Goal: Use online tool/utility: Utilize a website feature to perform a specific function

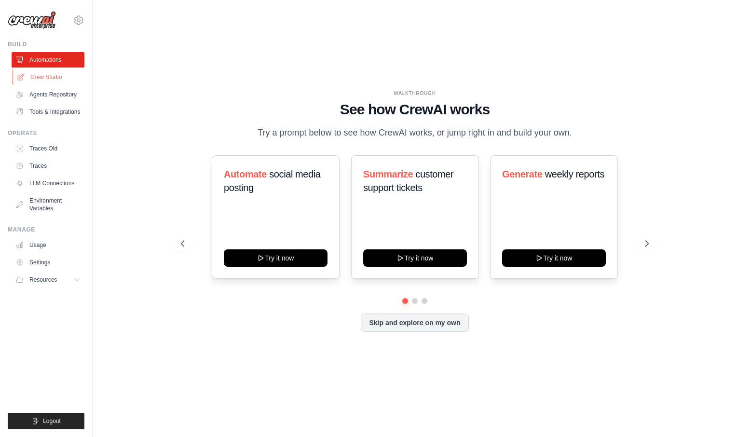
click at [56, 78] on link "Crew Studio" at bounding box center [49, 76] width 73 height 15
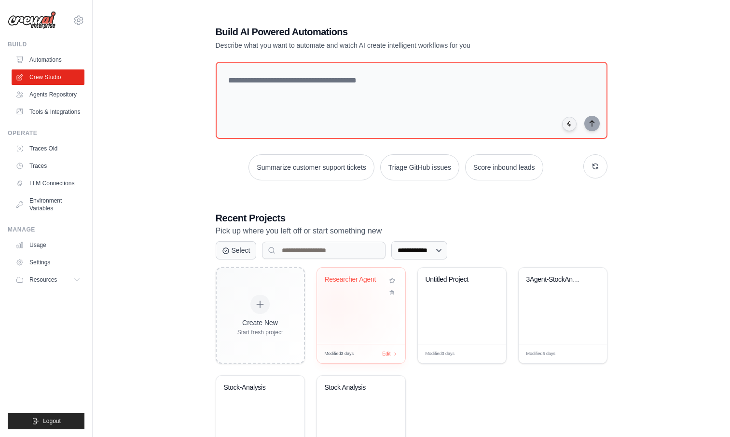
click at [336, 306] on div "Researcher Agent" at bounding box center [361, 306] width 88 height 76
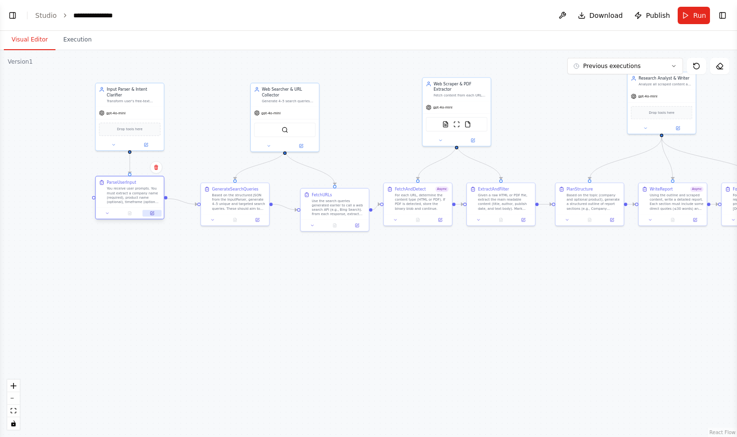
click at [156, 215] on button at bounding box center [152, 213] width 19 height 7
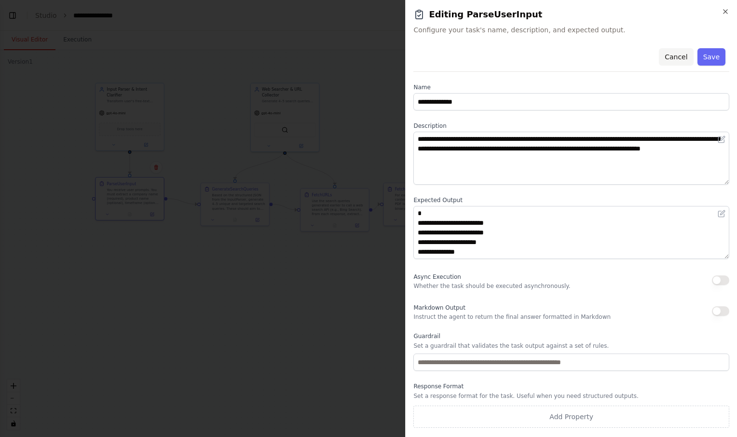
click at [677, 63] on button "Cancel" at bounding box center [676, 56] width 34 height 17
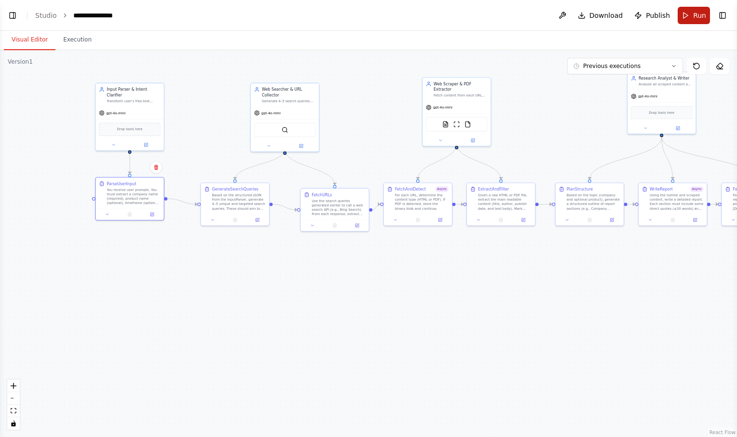
click at [684, 16] on button "Run" at bounding box center [694, 15] width 32 height 17
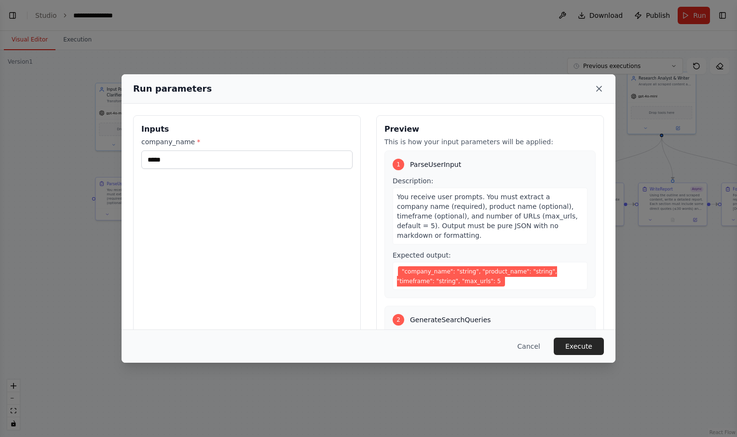
click at [599, 85] on icon at bounding box center [600, 89] width 10 height 10
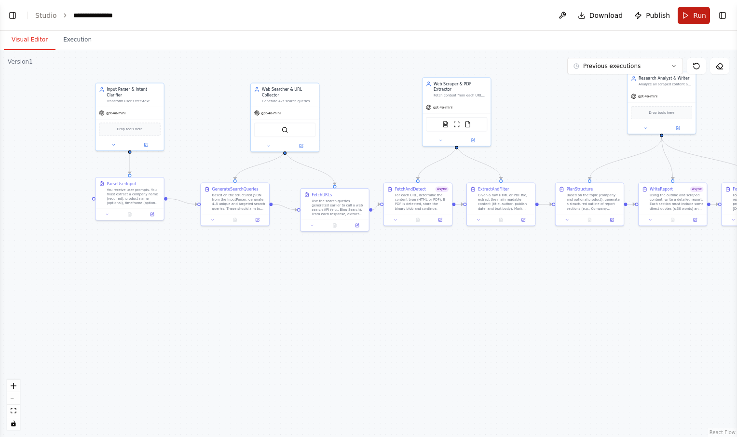
click at [688, 11] on button "Run" at bounding box center [694, 15] width 32 height 17
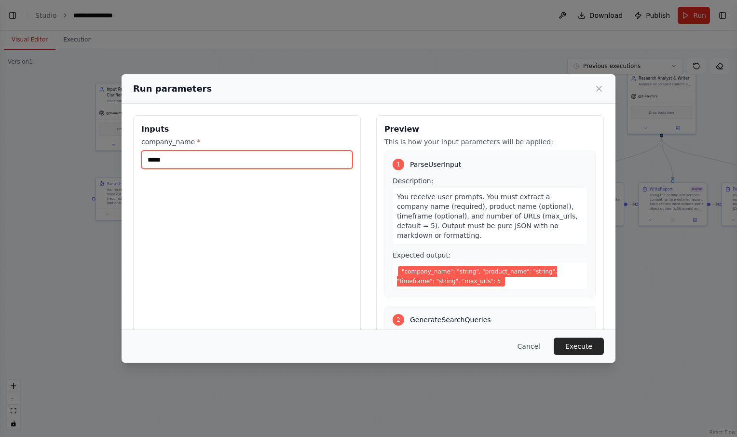
click at [223, 160] on input "*****" at bounding box center [246, 160] width 211 height 18
type input "*"
type input "**********"
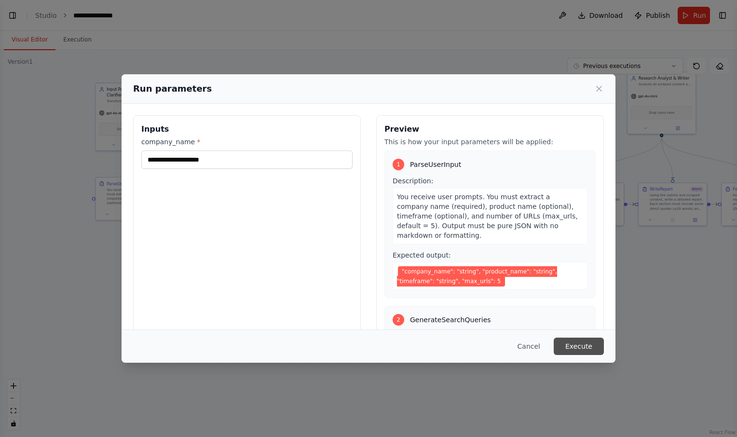
click at [593, 345] on button "Execute" at bounding box center [579, 346] width 50 height 17
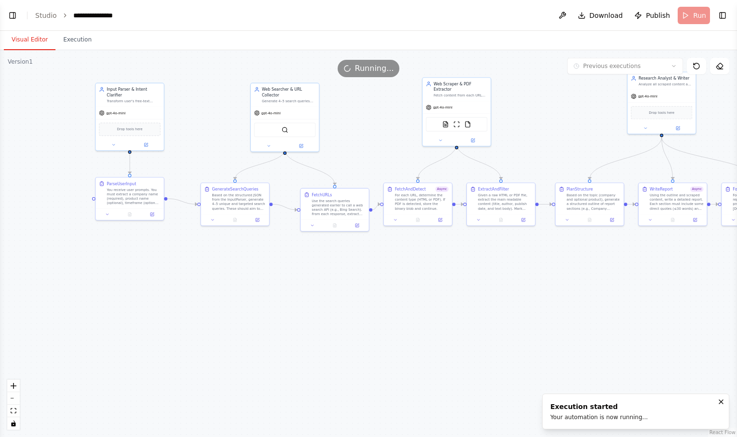
click at [33, 38] on button "Visual Editor" at bounding box center [30, 40] width 52 height 20
click at [191, 301] on div ".deletable-edge-delete-btn { width: 20px; height: 20px; border: 0px solid #ffff…" at bounding box center [368, 243] width 737 height 387
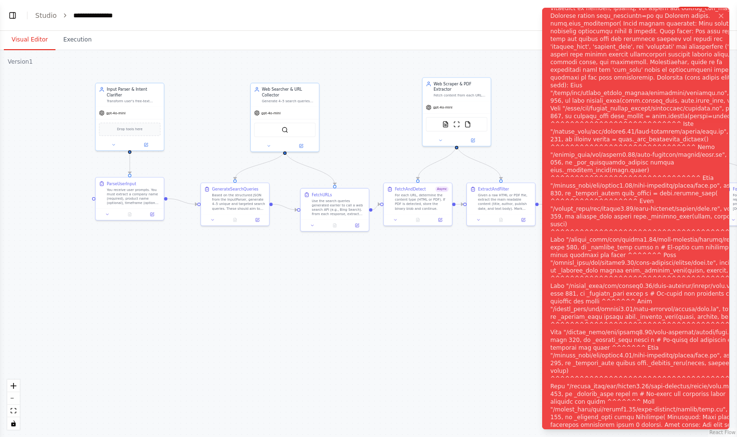
click at [675, 131] on div "Notifications (F8)" at bounding box center [650, 224] width 199 height 548
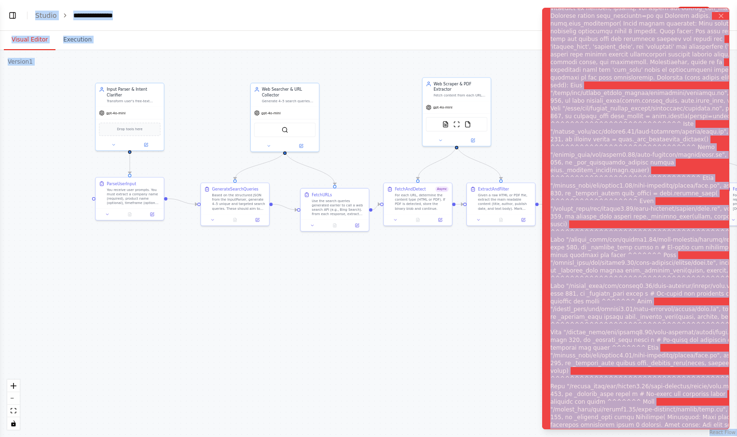
copy body "**********"
click at [197, 263] on div ".deletable-edge-delete-btn { width: 20px; height: 20px; border: 0px solid #ffff…" at bounding box center [368, 243] width 737 height 387
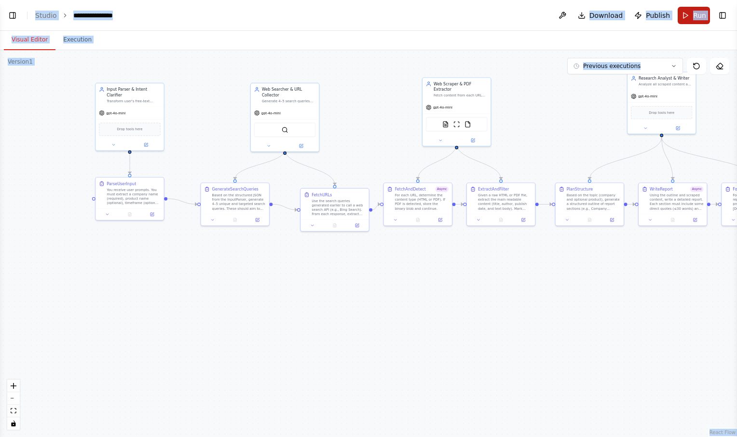
click at [688, 16] on button "Run" at bounding box center [694, 15] width 32 height 17
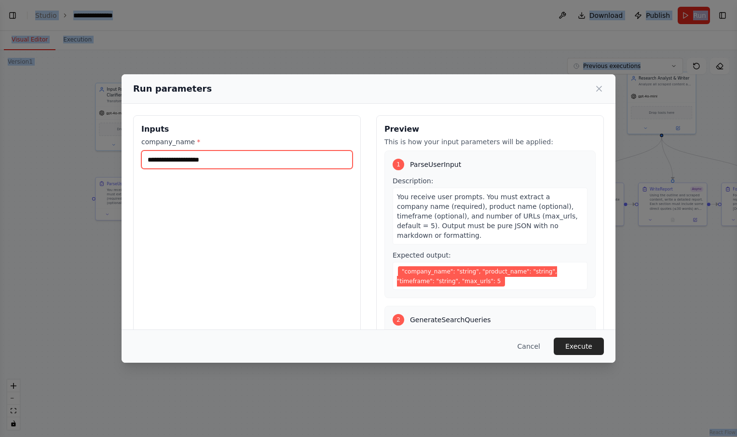
click at [234, 163] on input "**********" at bounding box center [246, 160] width 211 height 18
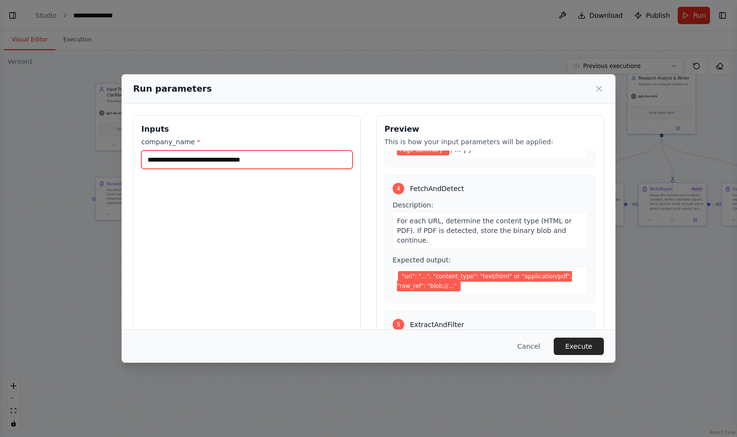
scroll to position [433, 0]
type input "**********"
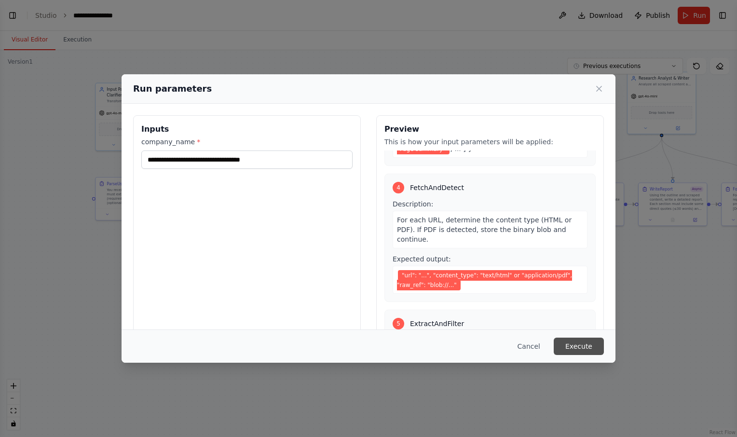
click at [595, 339] on button "Execute" at bounding box center [579, 346] width 50 height 17
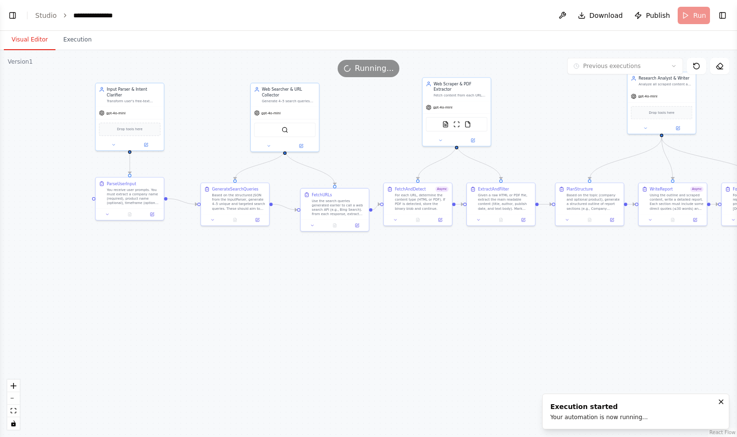
click at [37, 37] on button "Visual Editor" at bounding box center [30, 40] width 52 height 20
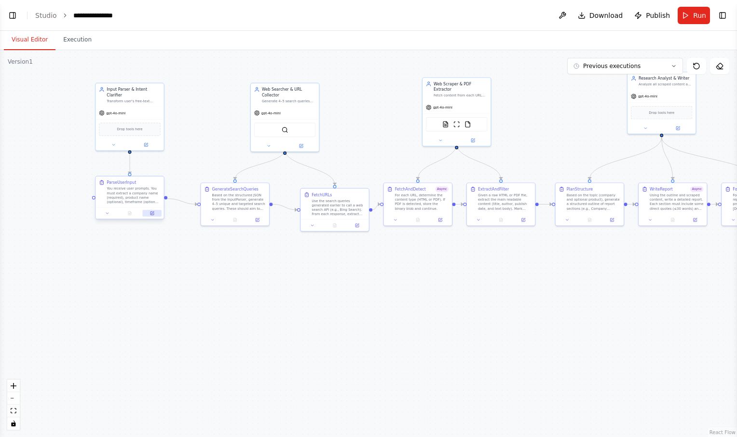
click at [153, 212] on icon at bounding box center [153, 212] width 2 height 2
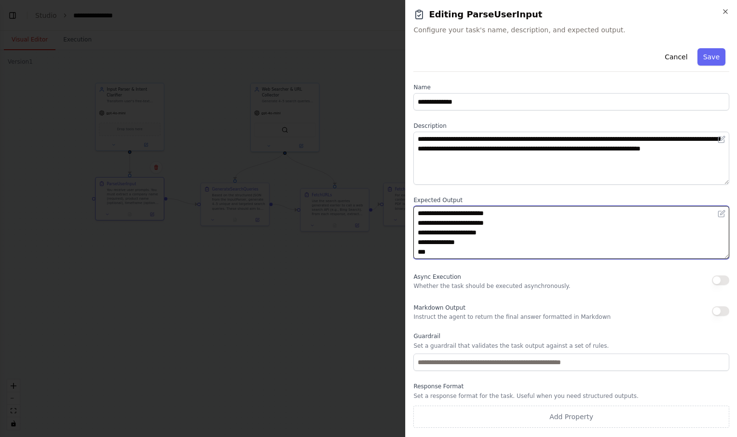
scroll to position [28, 0]
paste textarea "**********"
type textarea "**********"
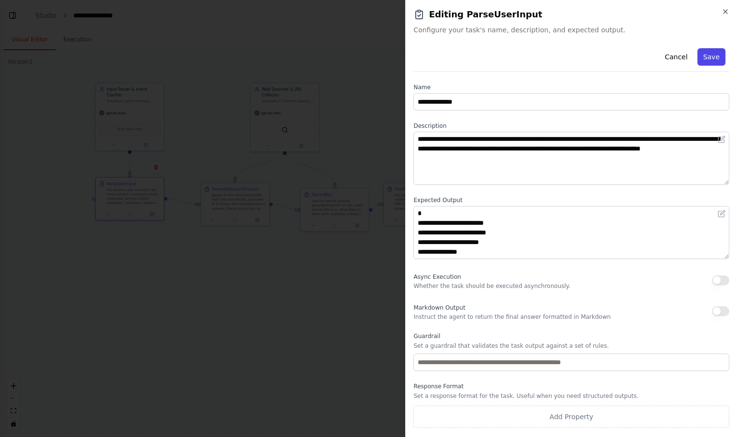
click at [714, 60] on button "Save" at bounding box center [712, 56] width 28 height 17
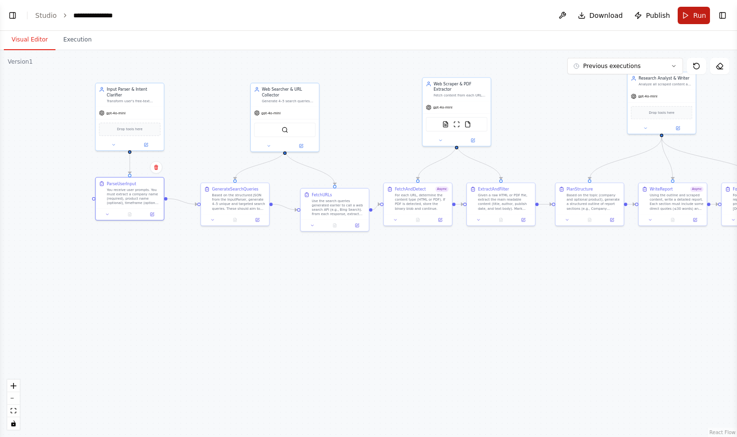
click at [692, 12] on button "Run" at bounding box center [694, 15] width 32 height 17
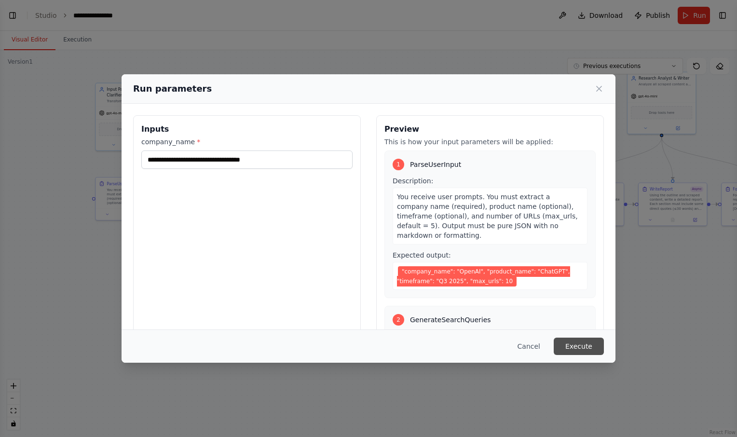
click at [575, 348] on button "Execute" at bounding box center [579, 346] width 50 height 17
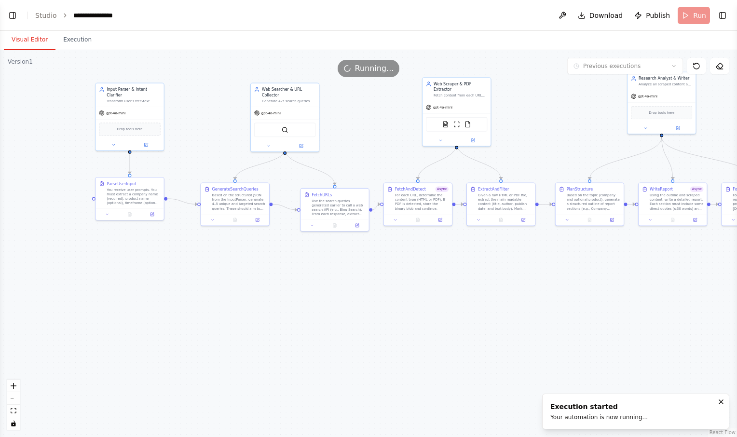
click at [28, 43] on button "Visual Editor" at bounding box center [30, 40] width 52 height 20
click at [127, 215] on icon at bounding box center [129, 213] width 4 height 4
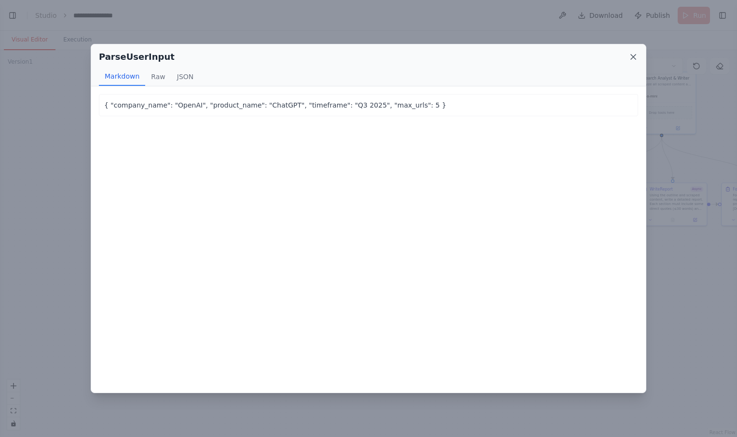
click at [635, 57] on icon at bounding box center [634, 57] width 10 height 10
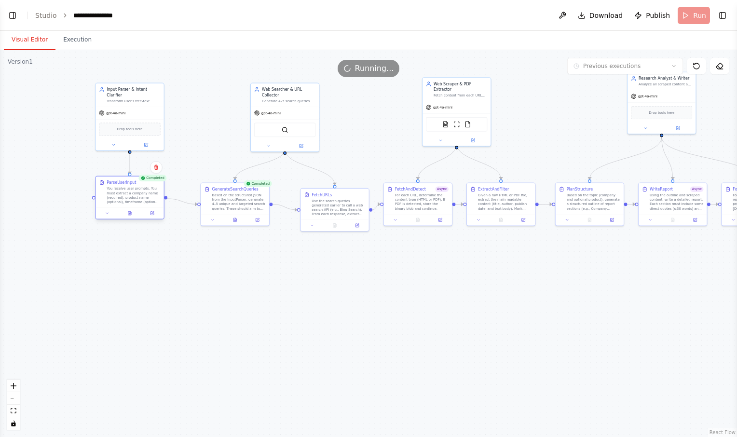
click at [155, 218] on div at bounding box center [130, 214] width 68 height 12
click at [152, 217] on button at bounding box center [152, 213] width 19 height 7
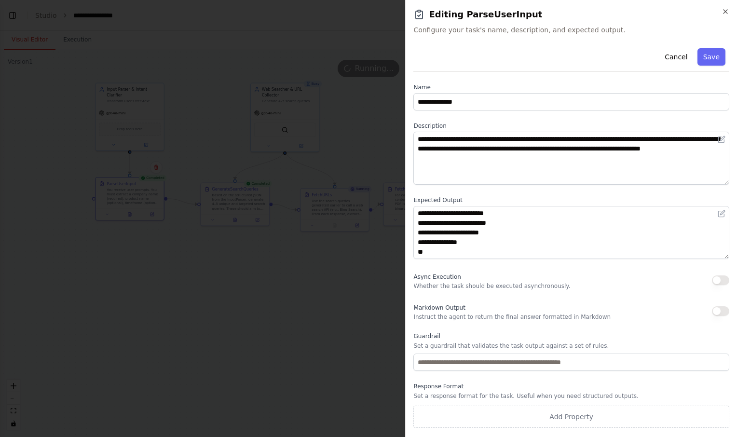
scroll to position [19, 0]
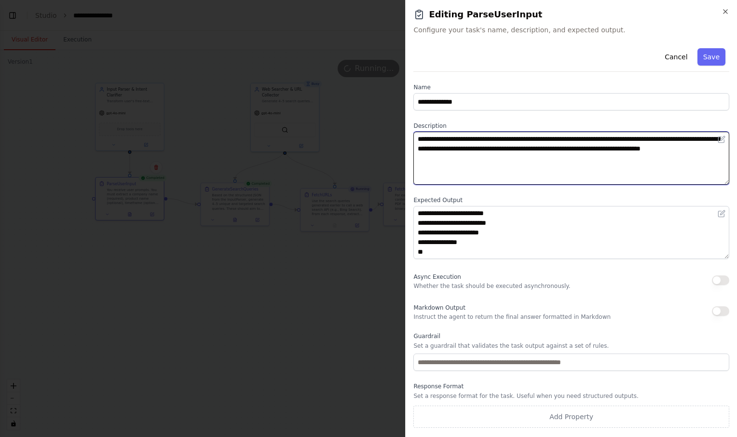
click at [608, 149] on textarea "**********" at bounding box center [572, 158] width 316 height 53
type textarea "**********"
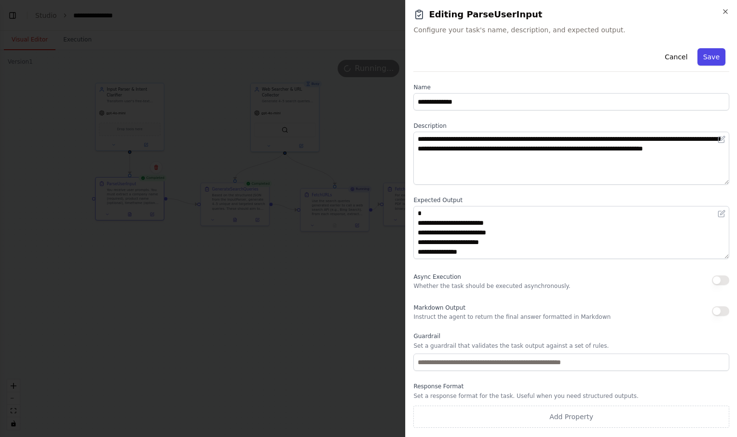
click at [706, 63] on button "Save" at bounding box center [712, 56] width 28 height 17
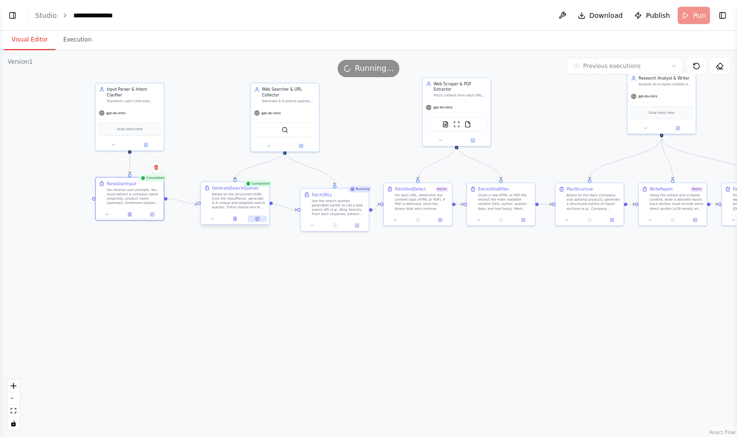
click at [256, 221] on icon at bounding box center [257, 219] width 4 height 4
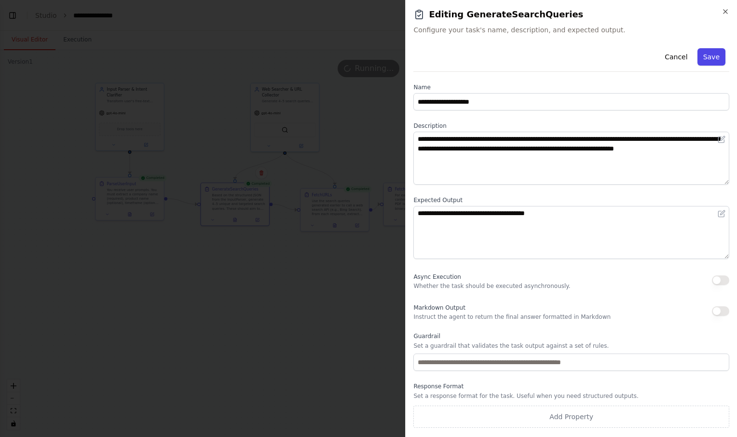
click at [718, 55] on button "Save" at bounding box center [712, 56] width 28 height 17
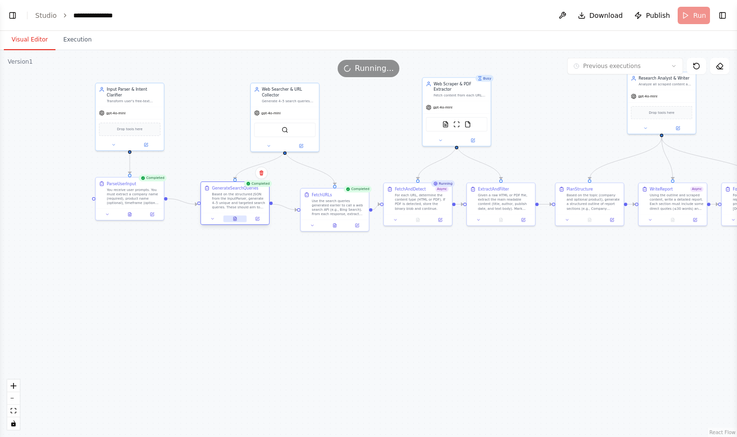
click at [238, 222] on button at bounding box center [235, 219] width 24 height 7
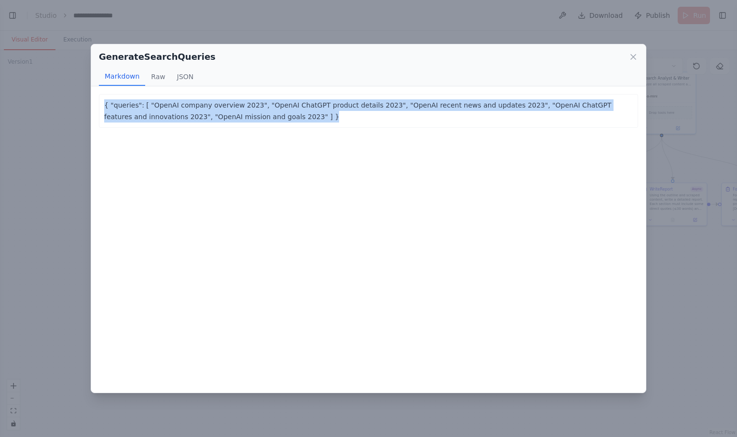
drag, startPoint x: 263, startPoint y: 139, endPoint x: 94, endPoint y: 91, distance: 175.9
click at [94, 91] on div "{ "queries": [ "OpenAI company overview 2023", "OpenAI ChatGPT product details …" at bounding box center [368, 239] width 555 height 307
copy p "{ "queries": [ "OpenAI company overview 2023", "OpenAI ChatGPT product details …"
click at [634, 59] on icon at bounding box center [634, 57] width 10 height 10
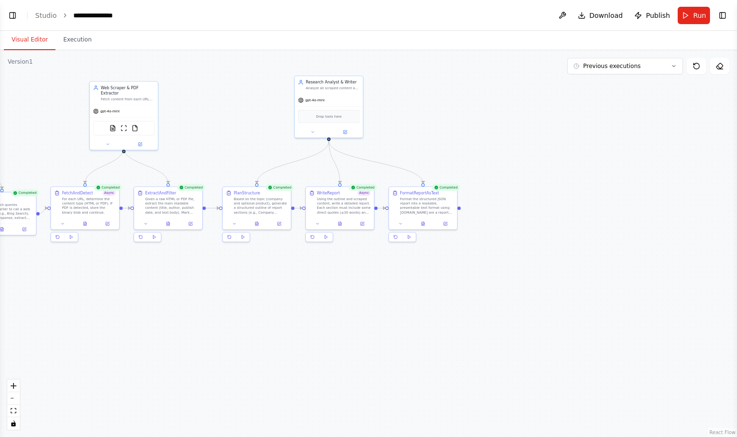
drag, startPoint x: 558, startPoint y: 291, endPoint x: 225, endPoint y: 294, distance: 332.5
click at [225, 294] on div ".deletable-edge-delete-btn { width: 20px; height: 20px; border: 0px solid #ffff…" at bounding box center [368, 243] width 737 height 387
click at [420, 225] on button at bounding box center [424, 223] width 24 height 7
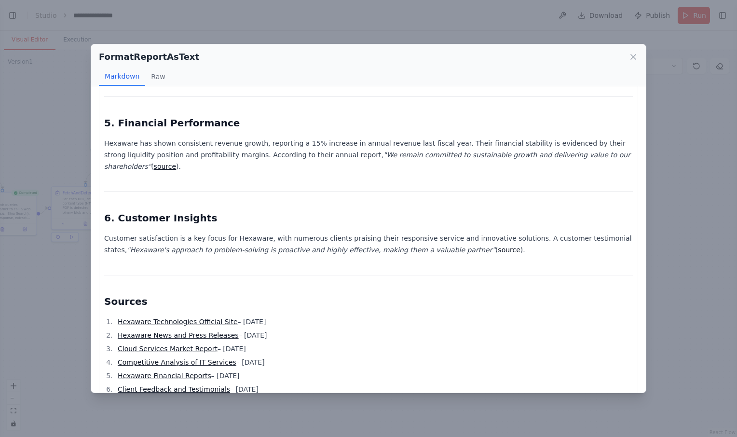
scroll to position [534, 0]
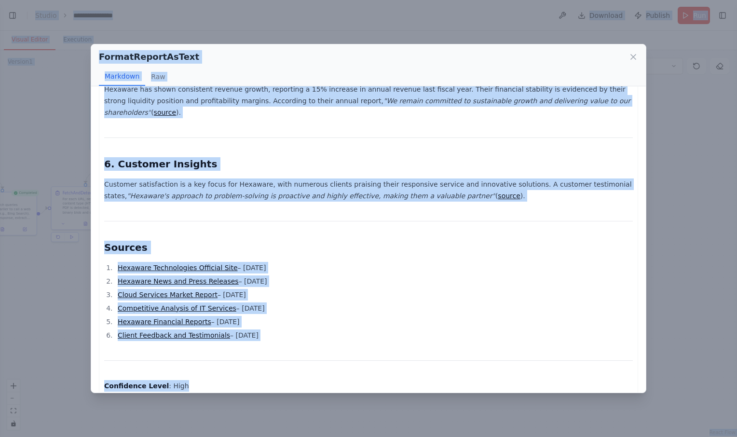
copy body "**********"
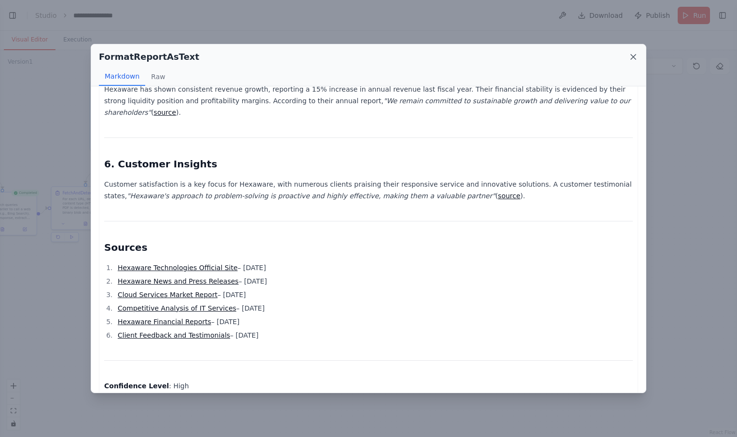
click at [632, 59] on icon at bounding box center [633, 57] width 5 height 5
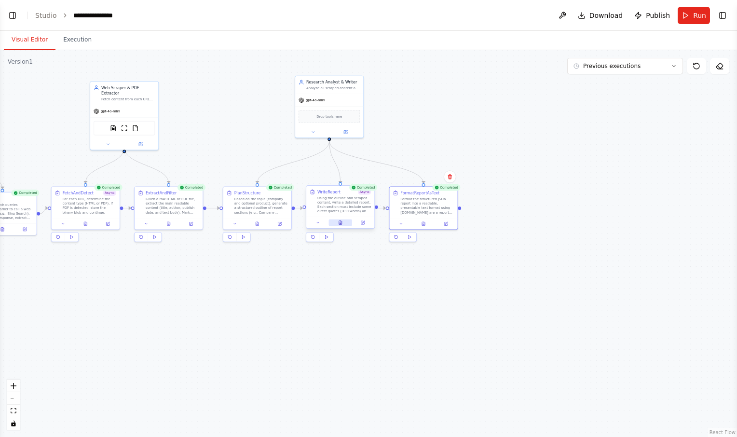
click at [341, 226] on button at bounding box center [341, 223] width 24 height 7
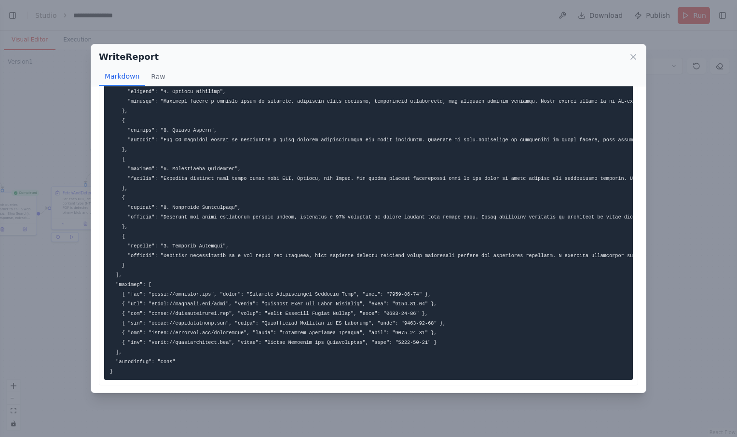
scroll to position [112, 0]
click at [633, 56] on icon at bounding box center [633, 57] width 5 height 5
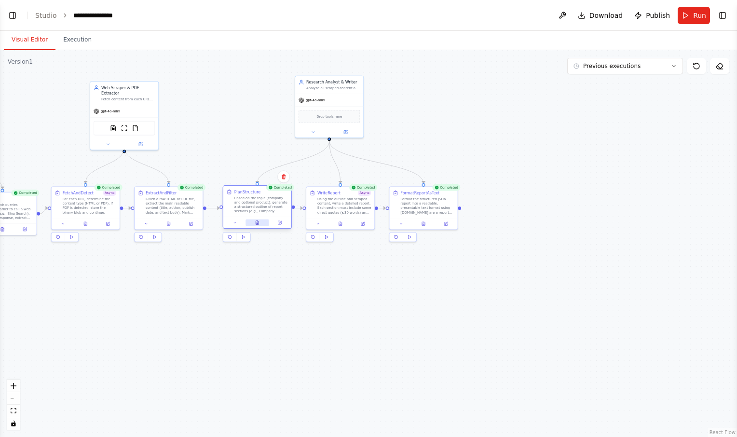
click at [250, 221] on button at bounding box center [258, 223] width 24 height 7
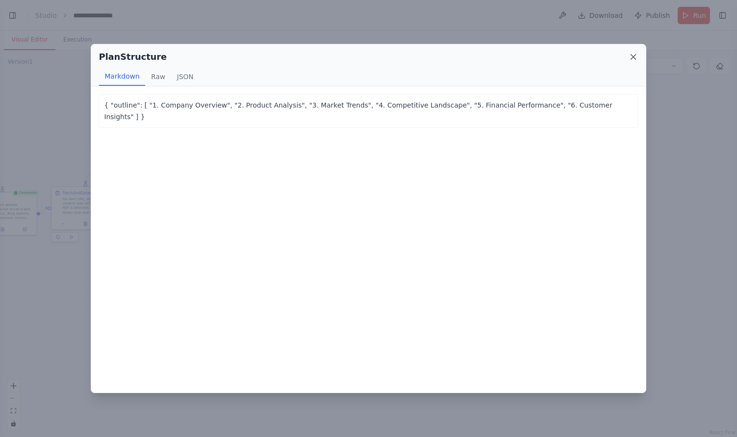
click at [633, 57] on icon at bounding box center [633, 57] width 5 height 5
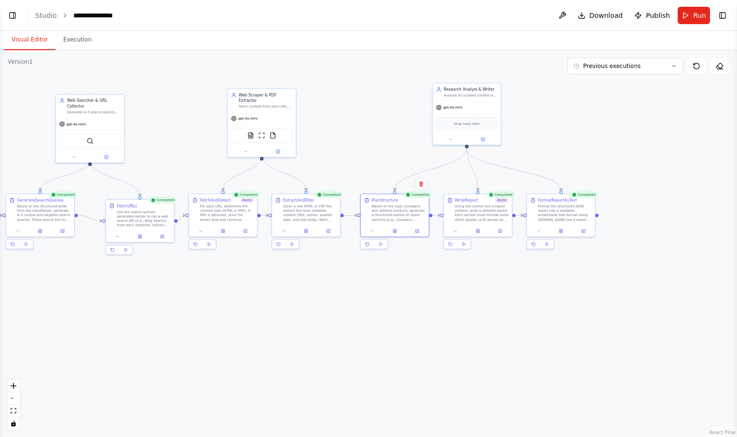
drag, startPoint x: 180, startPoint y: 296, endPoint x: 335, endPoint y: 300, distance: 154.5
click at [335, 300] on div ".deletable-edge-delete-btn { width: 20px; height: 20px; border: 0px solid #ffff…" at bounding box center [368, 243] width 737 height 387
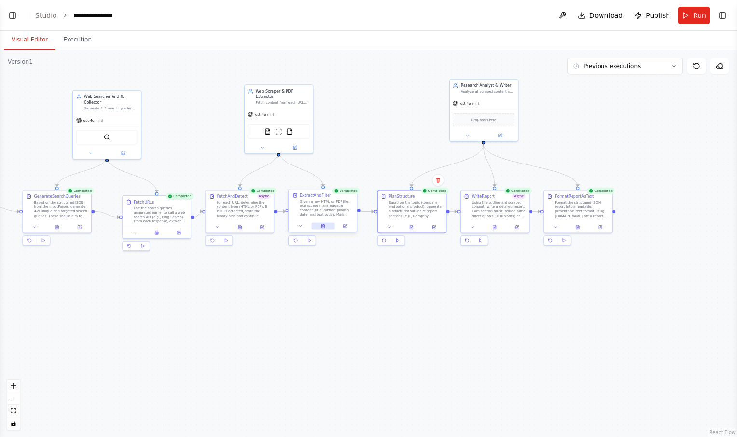
click at [328, 228] on button at bounding box center [323, 226] width 24 height 7
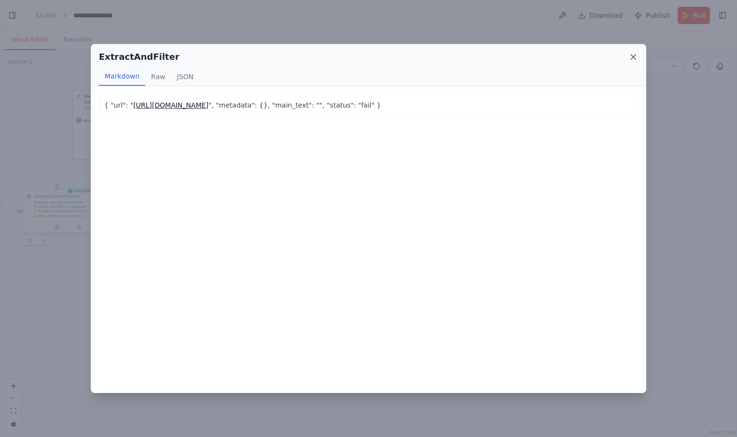
click at [634, 57] on icon at bounding box center [633, 57] width 5 height 5
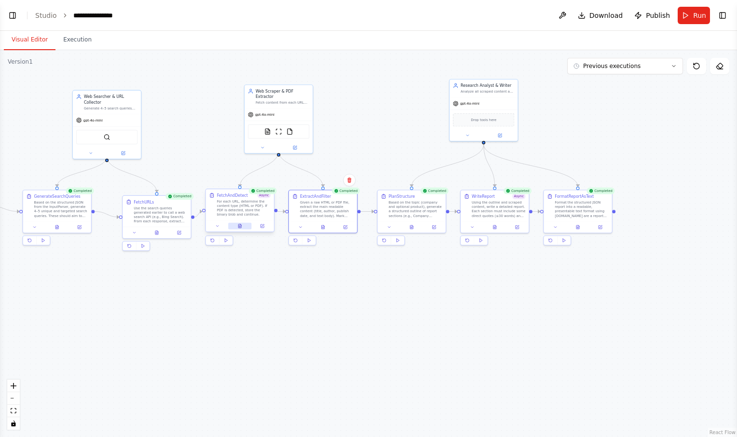
click at [242, 229] on button at bounding box center [240, 226] width 24 height 7
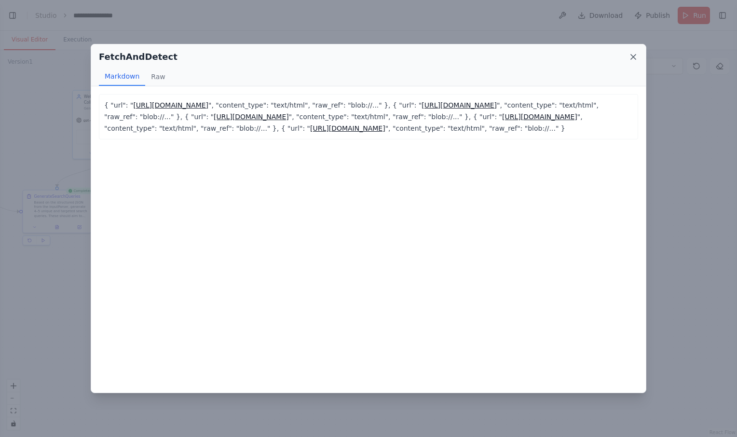
click at [634, 56] on icon at bounding box center [633, 57] width 5 height 5
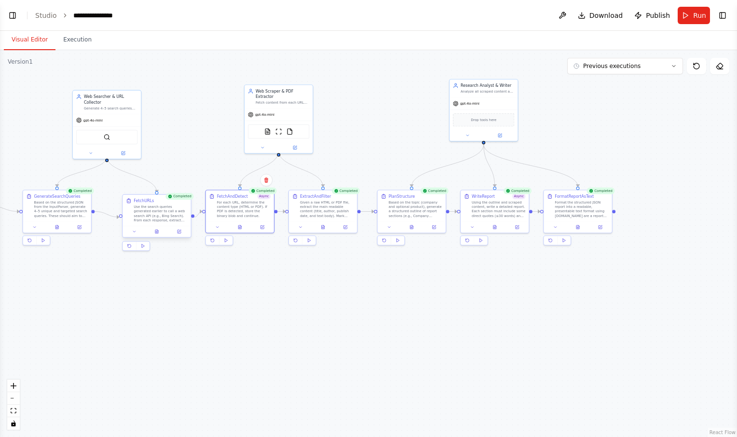
click at [156, 236] on div at bounding box center [157, 232] width 68 height 12
click at [159, 230] on button at bounding box center [157, 231] width 24 height 7
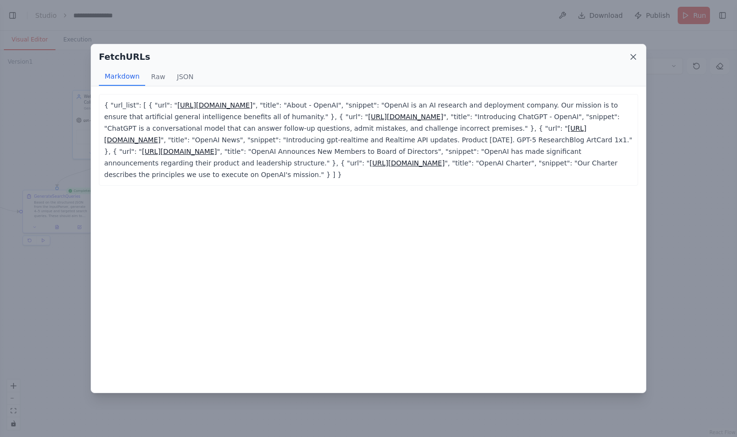
click at [630, 55] on icon at bounding box center [634, 57] width 10 height 10
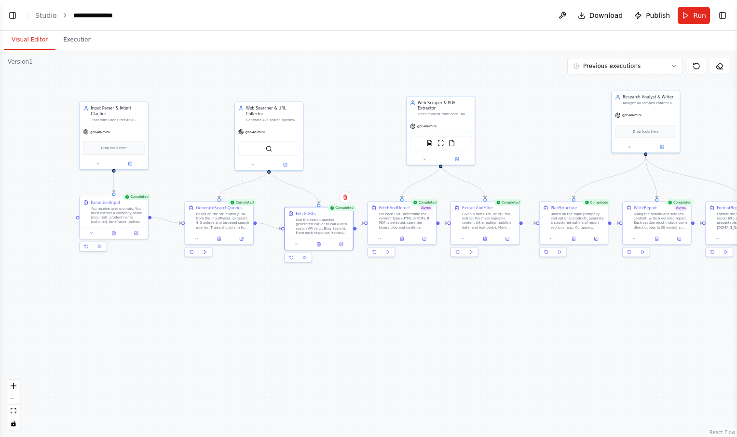
drag, startPoint x: 92, startPoint y: 293, endPoint x: 254, endPoint y: 305, distance: 162.6
click at [254, 305] on div ".deletable-edge-delete-btn { width: 20px; height: 20px; border: 0px solid #ffff…" at bounding box center [368, 243] width 737 height 387
click at [116, 234] on icon at bounding box center [113, 232] width 4 height 4
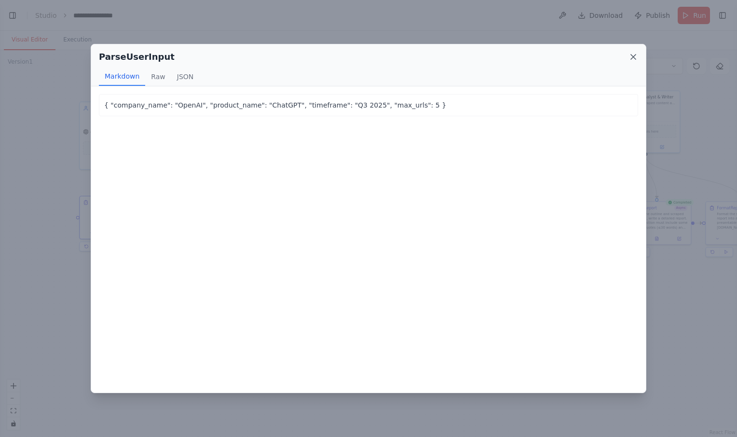
click at [636, 56] on icon at bounding box center [634, 57] width 10 height 10
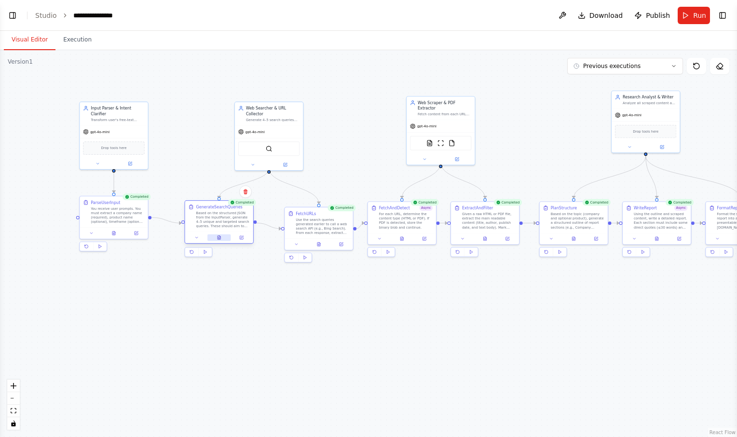
click at [219, 240] on button at bounding box center [220, 238] width 24 height 7
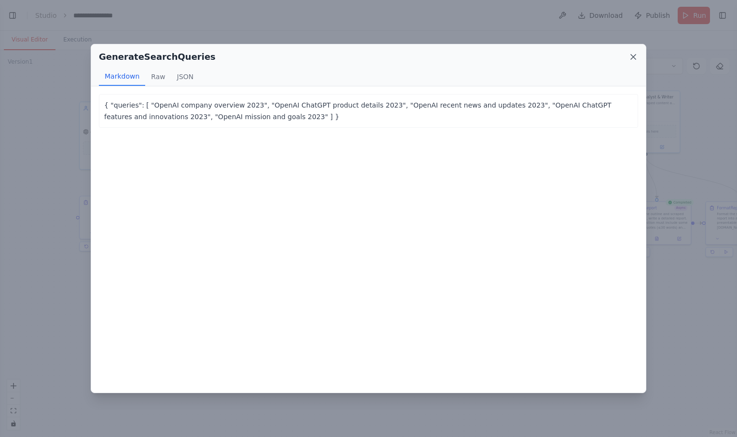
click at [634, 55] on icon at bounding box center [634, 57] width 10 height 10
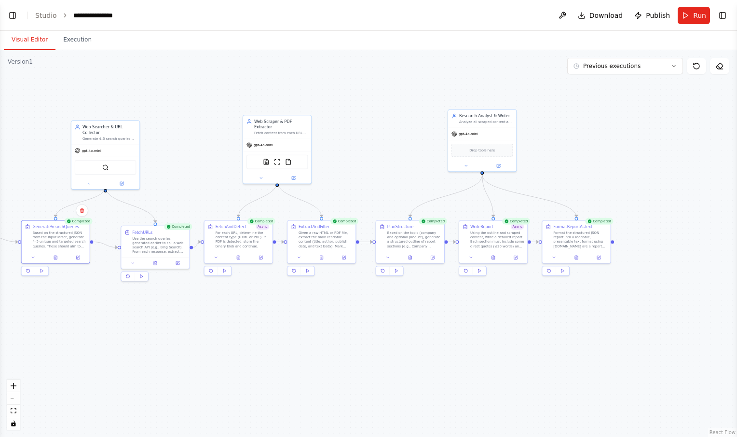
drag, startPoint x: 547, startPoint y: 297, endPoint x: 384, endPoint y: 315, distance: 163.6
click at [384, 315] on div ".deletable-edge-delete-btn { width: 20px; height: 20px; border: 0px solid #ffff…" at bounding box center [368, 243] width 737 height 387
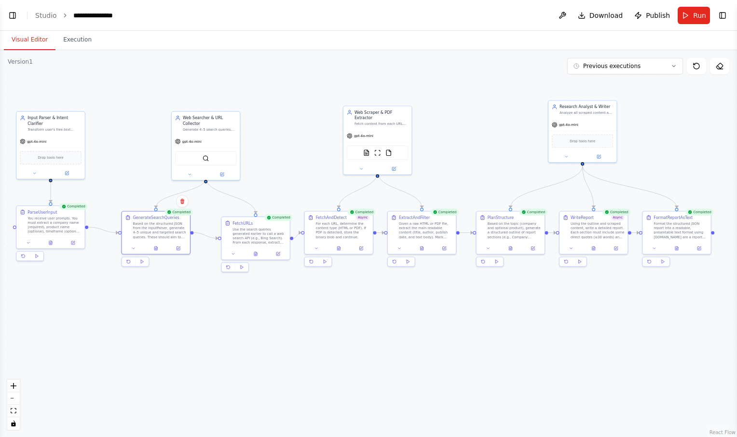
drag, startPoint x: 82, startPoint y: 325, endPoint x: 181, endPoint y: 317, distance: 99.8
click at [181, 317] on div ".deletable-edge-delete-btn { width: 20px; height: 20px; border: 0px solid #ffff…" at bounding box center [368, 243] width 737 height 387
click at [49, 244] on icon at bounding box center [50, 242] width 3 height 4
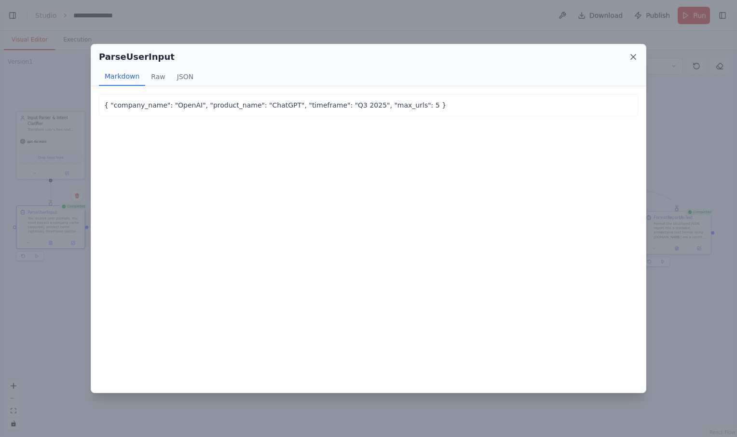
click at [635, 55] on icon at bounding box center [634, 57] width 10 height 10
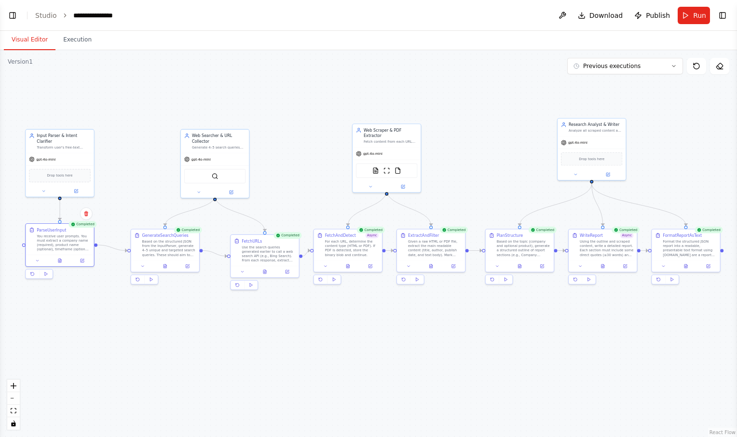
drag, startPoint x: 310, startPoint y: 333, endPoint x: 319, endPoint y: 350, distance: 20.1
click at [319, 350] on div ".deletable-edge-delete-btn { width: 20px; height: 20px; border: 0px solid #ffff…" at bounding box center [368, 243] width 737 height 387
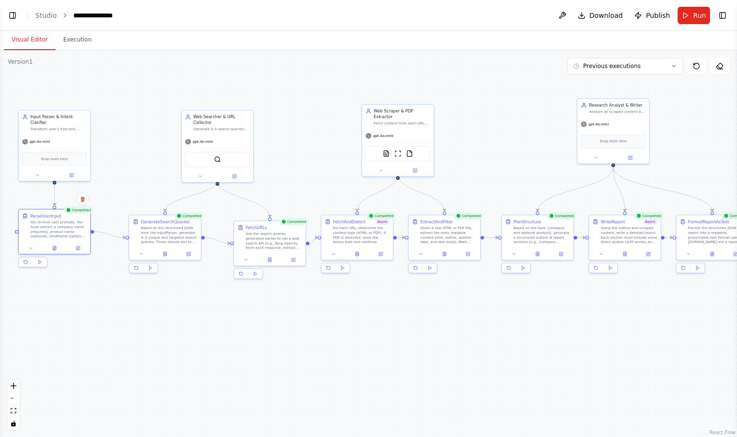
drag, startPoint x: 511, startPoint y: 187, endPoint x: 525, endPoint y: 142, distance: 47.2
click at [525, 142] on div ".deletable-edge-delete-btn { width: 20px; height: 20px; border: 0px solid #ffff…" at bounding box center [368, 243] width 737 height 387
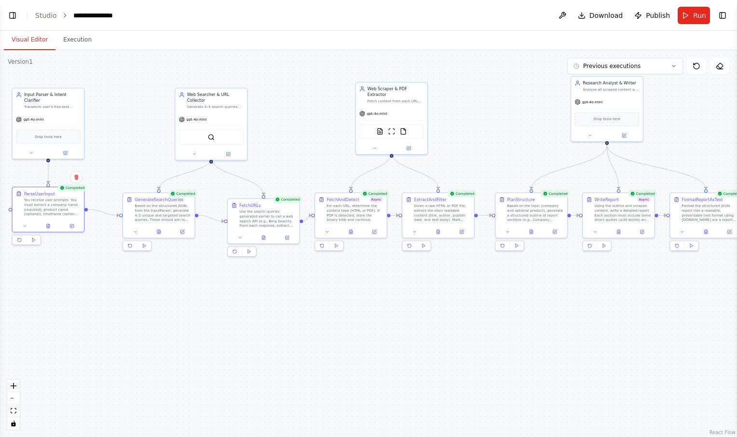
drag, startPoint x: 323, startPoint y: 150, endPoint x: 317, endPoint y: 126, distance: 24.0
click at [317, 126] on div ".deletable-edge-delete-btn { width: 20px; height: 20px; border: 0px solid #ffff…" at bounding box center [368, 243] width 737 height 387
click at [50, 225] on icon at bounding box center [48, 224] width 5 height 5
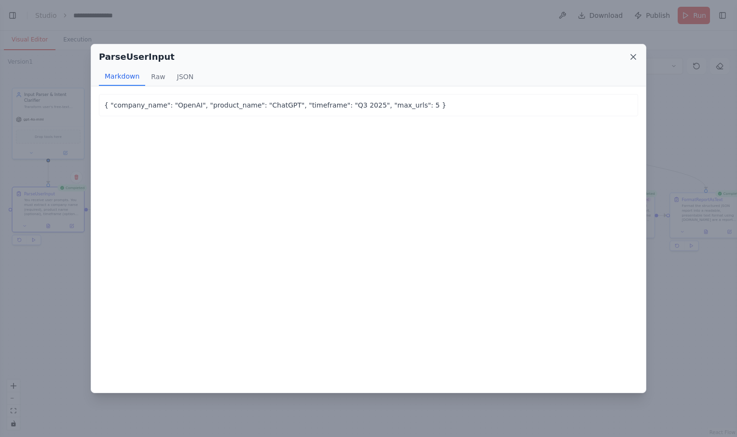
click at [636, 55] on icon at bounding box center [634, 57] width 10 height 10
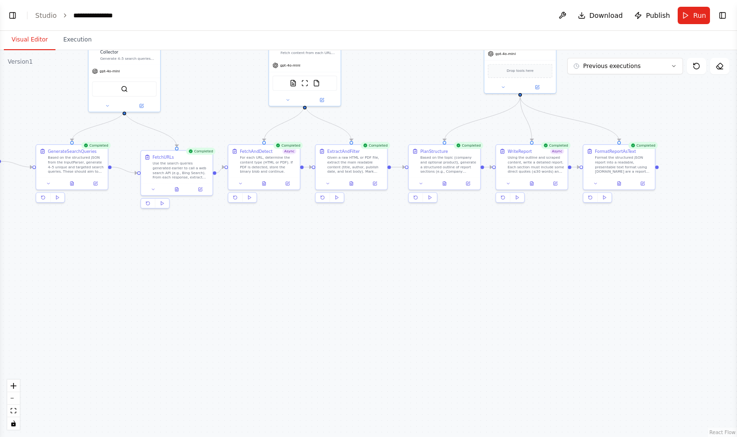
drag, startPoint x: 558, startPoint y: 433, endPoint x: 472, endPoint y: 385, distance: 99.0
click at [472, 385] on div ".deletable-edge-delete-btn { width: 20px; height: 20px; border: 0px solid #ffff…" at bounding box center [368, 243] width 737 height 387
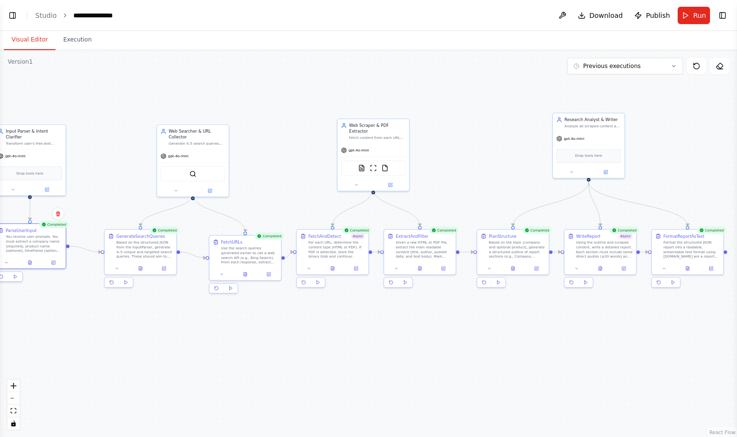
drag, startPoint x: 516, startPoint y: 345, endPoint x: 616, endPoint y: 458, distance: 151.1
click at [616, 437] on html "**********" at bounding box center [368, 218] width 737 height 437
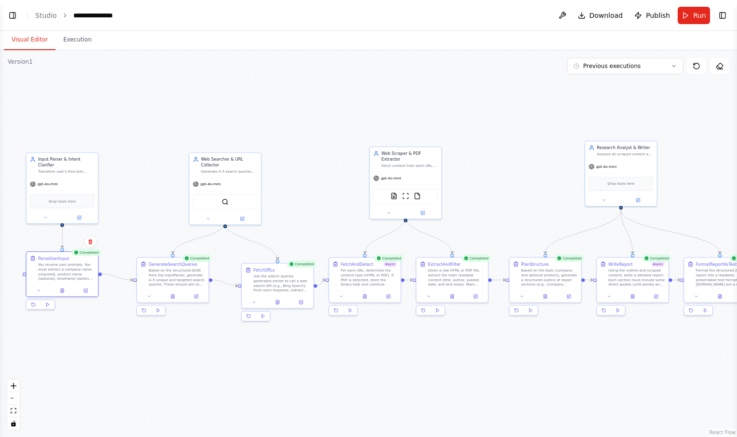
click at [501, 373] on div ".deletable-edge-delete-btn { width: 20px; height: 20px; border: 0px solid #ffff…" at bounding box center [368, 243] width 737 height 387
click at [702, 20] on span "Run" at bounding box center [699, 16] width 13 height 10
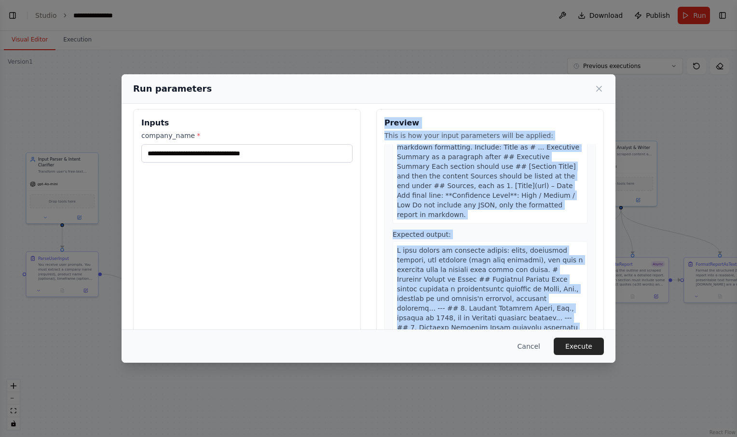
scroll to position [26, 0]
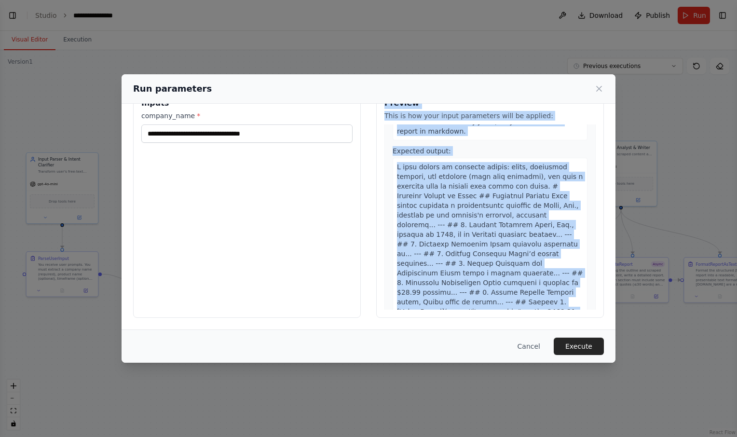
drag, startPoint x: 375, startPoint y: 125, endPoint x: 500, endPoint y: 308, distance: 222.1
click at [500, 308] on div "Preview This is how your input parameters will be applied: 1 ParseUserInput Des…" at bounding box center [490, 203] width 228 height 229
copy div "Loremip Dolo si ame cons adipi elitseddoe temp in utlabor: 7 EtdolOremAgnaa Eni…"
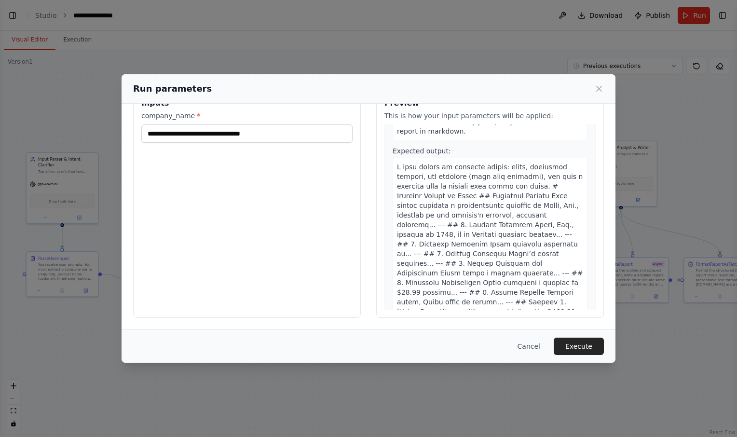
click at [286, 259] on div "**********" at bounding box center [247, 203] width 228 height 229
click at [571, 347] on button "Execute" at bounding box center [579, 346] width 50 height 17
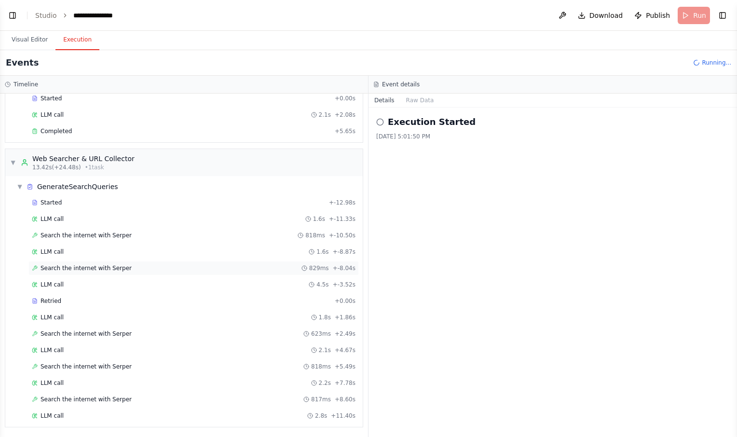
scroll to position [88, 0]
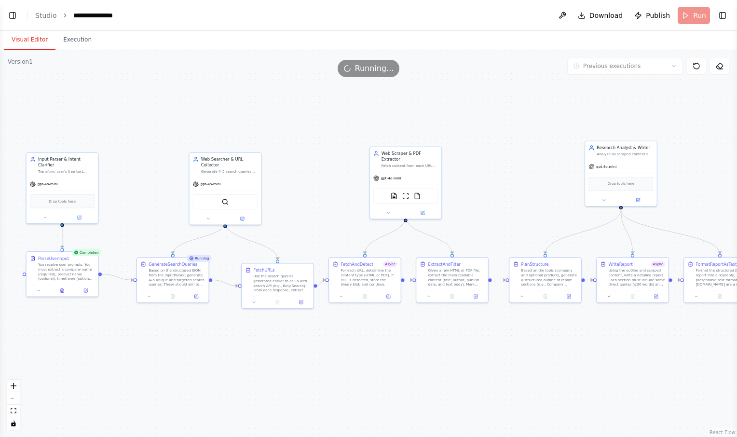
click at [36, 42] on button "Visual Editor" at bounding box center [30, 40] width 52 height 20
click at [64, 293] on button at bounding box center [62, 289] width 25 height 7
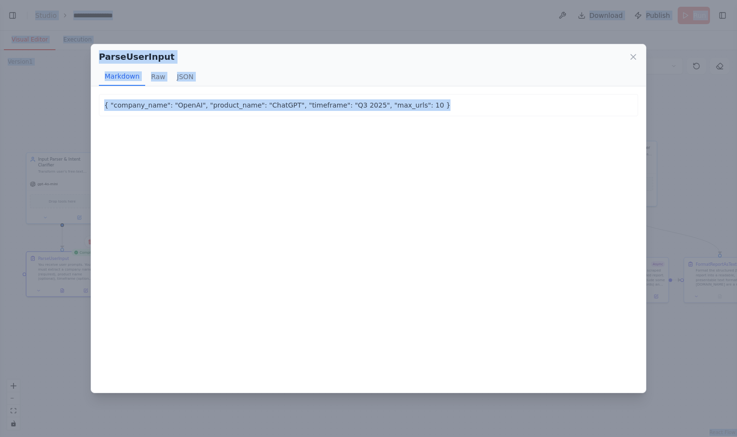
click at [252, 224] on div "{ "company_name": "OpenAI", "product_name": "ChatGPT", "timeframe": "Q3 2025", …" at bounding box center [368, 239] width 555 height 307
drag, startPoint x: 97, startPoint y: 55, endPoint x: 409, endPoint y: 111, distance: 317.3
click at [409, 111] on div "ParseUserInput Markdown Raw JSON { "company_name": "OpenAI", "product_name": "C…" at bounding box center [369, 219] width 556 height 350
copy div "ParseUserInput Markdown Raw JSON { "company_name": "OpenAI", "product_name": "C…"
click at [638, 58] on icon at bounding box center [634, 57] width 10 height 10
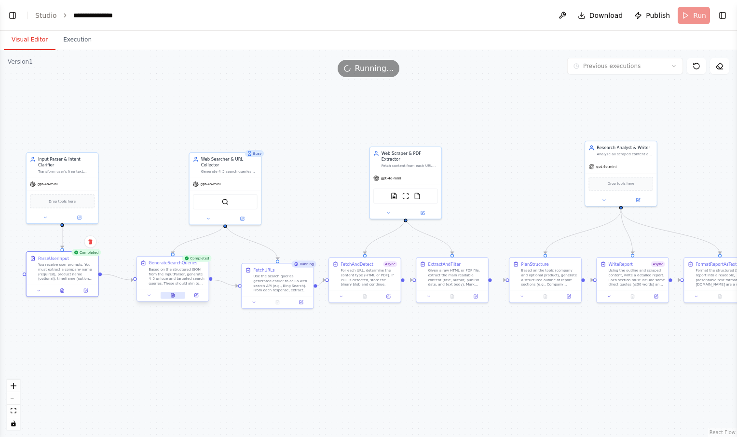
click at [175, 296] on icon at bounding box center [172, 295] width 5 height 5
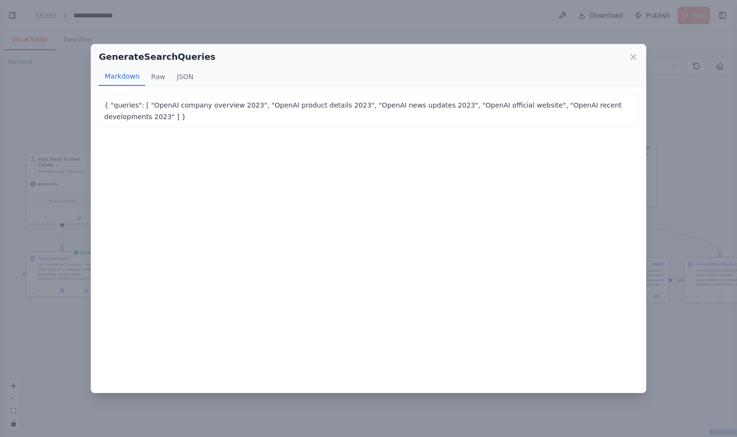
drag, startPoint x: 98, startPoint y: 49, endPoint x: 739, endPoint y: 279, distance: 680.4
click at [737, 279] on html "**********" at bounding box center [368, 218] width 737 height 437
copy div "GenerateSearchQueries Markdown Raw JSON { "queries": [ "OpenAI company overview…"
drag, startPoint x: 168, startPoint y: 142, endPoint x: 97, endPoint y: 78, distance: 96.1
click at [97, 78] on div "GenerateSearchQueries Markdown Raw JSON { "queries": [ "OpenAI company overview…" at bounding box center [369, 219] width 556 height 350
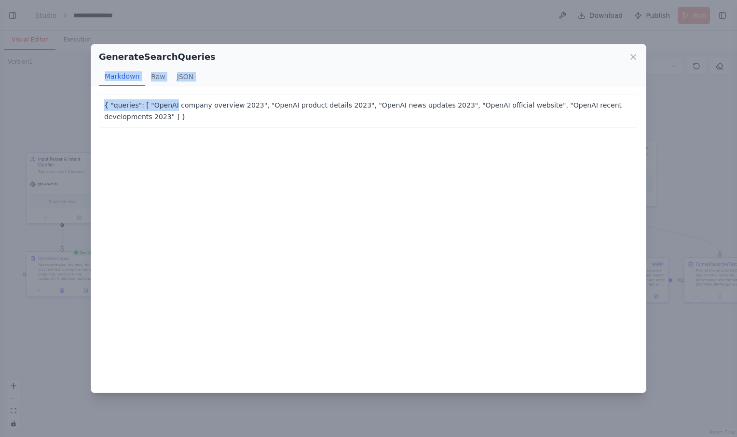
click at [97, 78] on div "GenerateSearchQueries Markdown Raw JSON" at bounding box center [368, 65] width 555 height 42
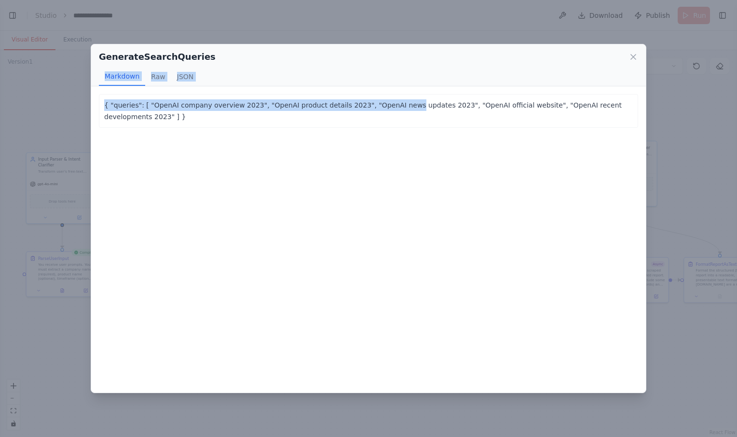
drag, startPoint x: 97, startPoint y: 78, endPoint x: 381, endPoint y: 217, distance: 316.2
click at [381, 217] on div "GenerateSearchQueries Markdown Raw JSON { "queries": [ "OpenAI company overview…" at bounding box center [369, 219] width 556 height 350
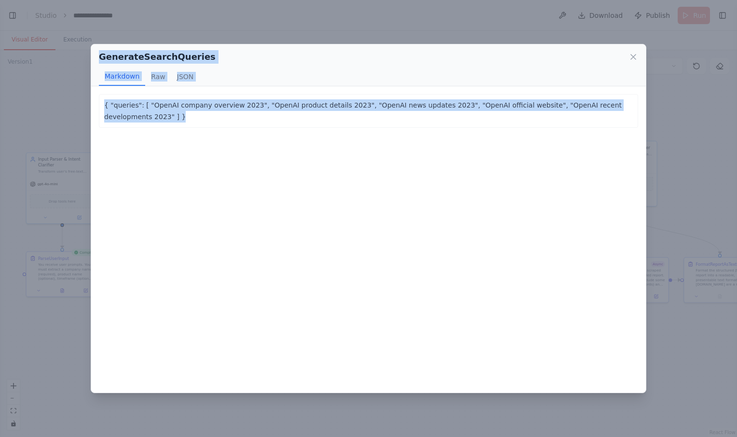
drag, startPoint x: 98, startPoint y: 49, endPoint x: 664, endPoint y: 122, distance: 569.9
click at [664, 122] on div "GenerateSearchQueries Markdown Raw JSON { "queries": [ "OpenAI company overview…" at bounding box center [368, 218] width 737 height 437
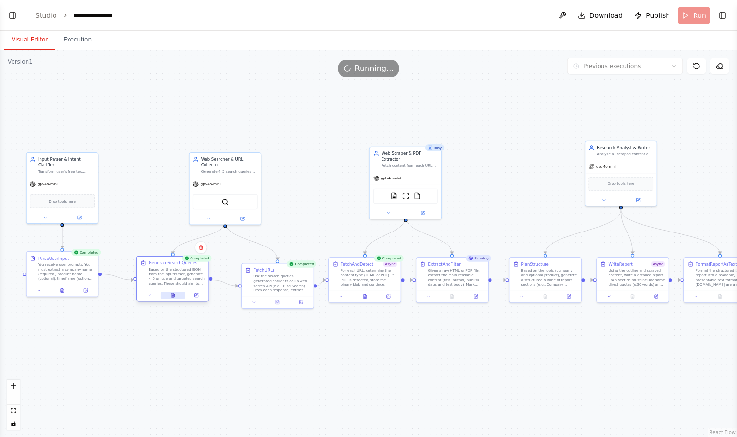
click at [175, 296] on icon at bounding box center [172, 295] width 5 height 5
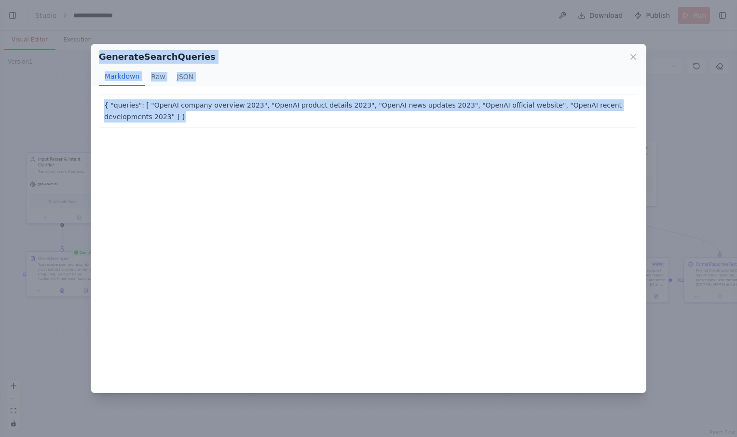
drag, startPoint x: 629, startPoint y: 108, endPoint x: 66, endPoint y: 51, distance: 566.5
click at [66, 51] on div "GenerateSearchQueries Markdown Raw JSON { "queries": [ "OpenAI company overview…" at bounding box center [368, 218] width 737 height 437
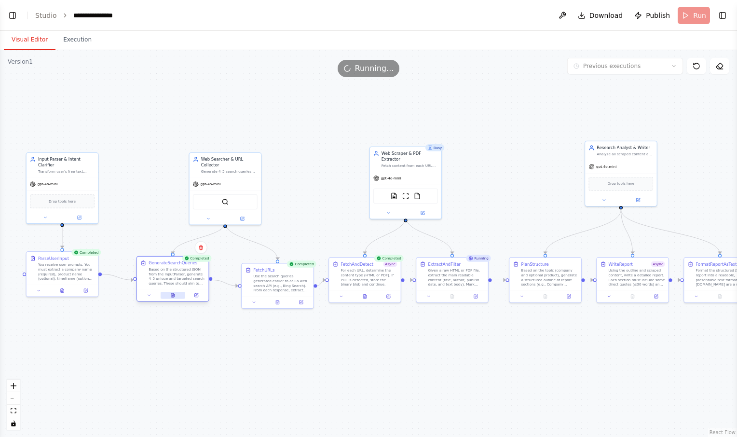
click at [173, 294] on icon at bounding box center [172, 295] width 3 height 4
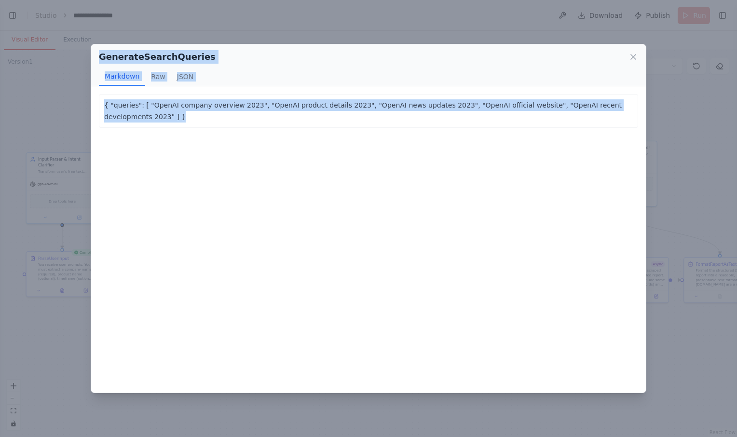
drag, startPoint x: 101, startPoint y: 55, endPoint x: 639, endPoint y: 112, distance: 540.7
click at [639, 112] on div "GenerateSearchQueries Markdown Raw JSON { "queries": [ "OpenAI company overview…" at bounding box center [369, 219] width 556 height 350
copy div "GenerateSearchQueries Markdown Raw JSON { "queries": [ "OpenAI company overview…"
click at [512, 154] on div "{ "queries": [ "OpenAI company overview 2023", "OpenAI product details 2023", "…" at bounding box center [368, 239] width 555 height 307
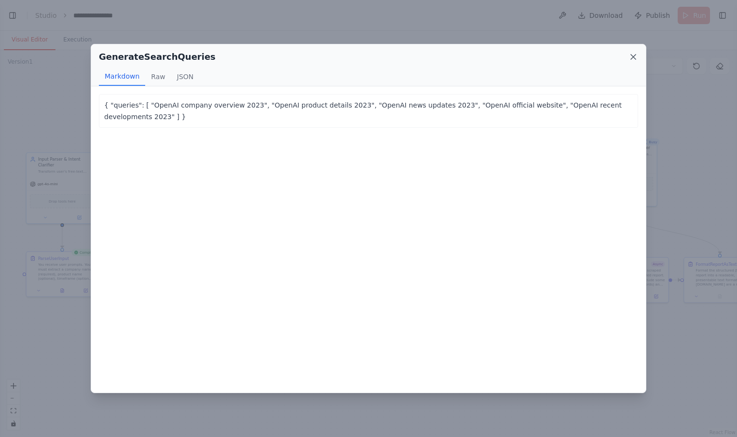
click at [634, 59] on icon at bounding box center [634, 57] width 10 height 10
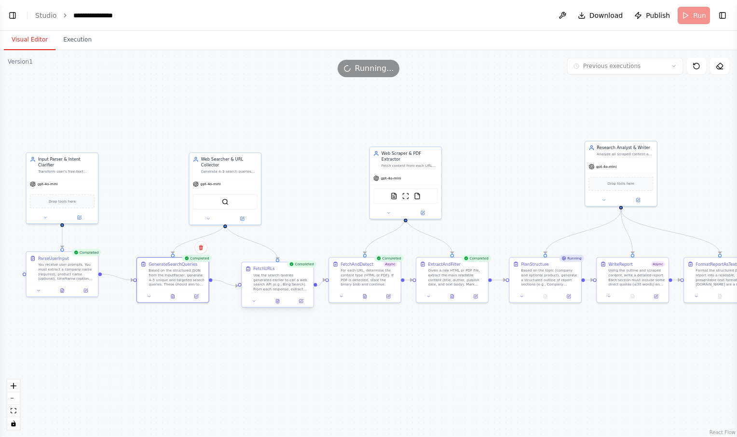
click at [280, 306] on div at bounding box center [277, 301] width 71 height 12
click at [276, 303] on icon at bounding box center [278, 301] width 5 height 5
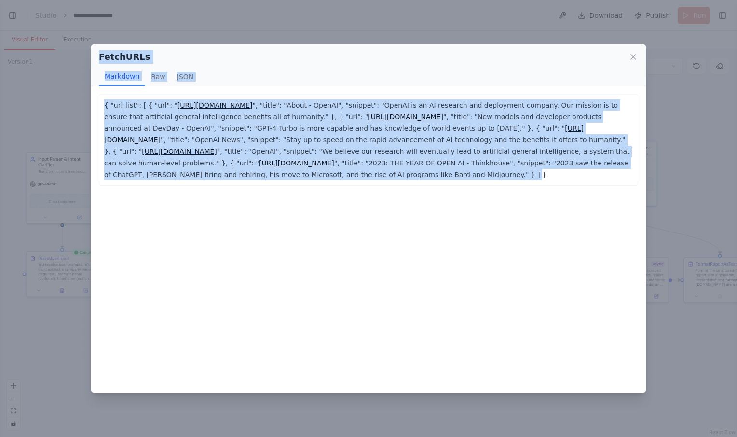
drag, startPoint x: 96, startPoint y: 57, endPoint x: 482, endPoint y: 185, distance: 406.9
click at [482, 185] on div "FetchURLs Markdown Raw JSON { "url_list": [ { "url": " [URL][DOMAIN_NAME] ", "t…" at bounding box center [369, 219] width 556 height 350
copy div "FetchURLs Markdown Raw JSON { "url_list": [ { "url": " [URL][DOMAIN_NAME] ", "t…"
click at [630, 54] on icon at bounding box center [634, 57] width 10 height 10
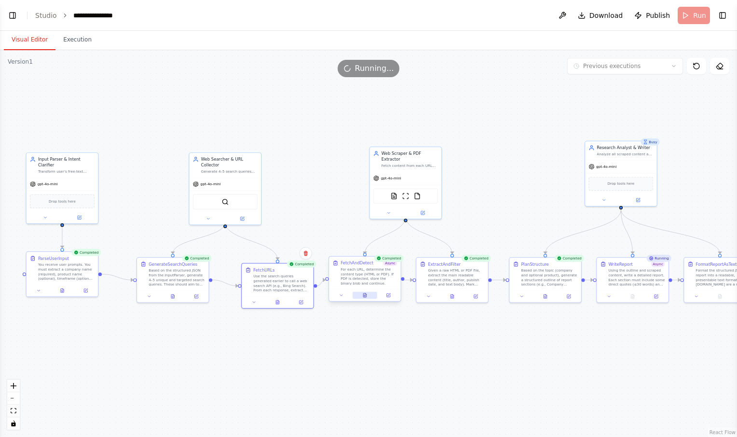
click at [364, 293] on icon at bounding box center [365, 295] width 5 height 5
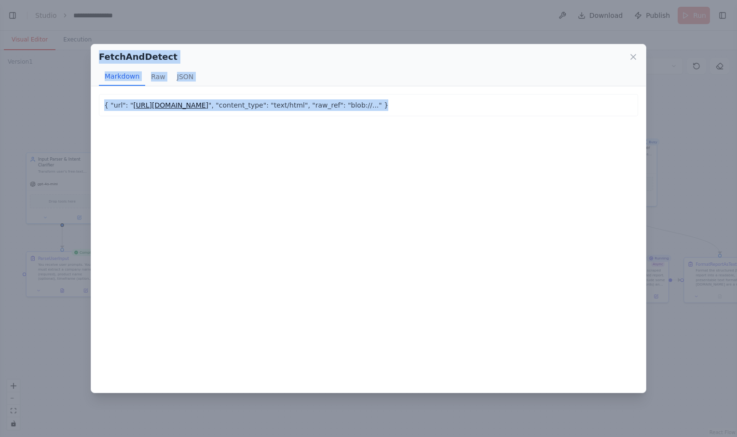
drag, startPoint x: 98, startPoint y: 55, endPoint x: 518, endPoint y: 121, distance: 424.9
click at [518, 121] on div "FetchAndDetect Markdown Raw JSON { "url": " [URL][DOMAIN_NAME] ", "content_type…" at bounding box center [369, 219] width 556 height 350
copy div "FetchAndDetect Markdown Raw JSON { "url": " [URL][DOMAIN_NAME] ", "content_type…"
click at [634, 58] on icon at bounding box center [634, 57] width 10 height 10
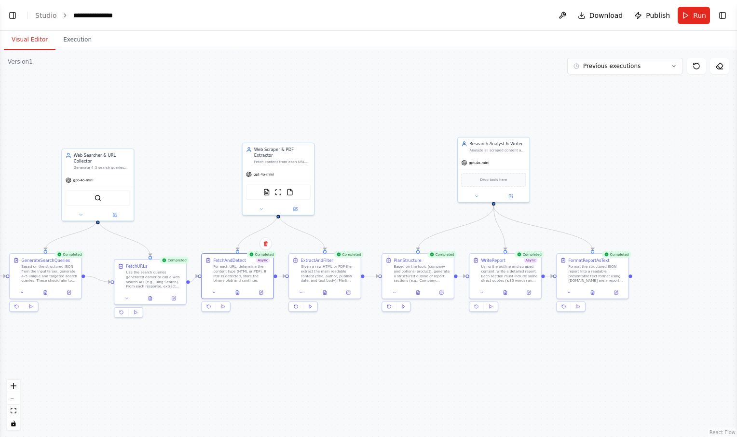
drag, startPoint x: 397, startPoint y: 346, endPoint x: 263, endPoint y: 342, distance: 134.7
click at [263, 342] on div ".deletable-edge-delete-btn { width: 20px; height: 20px; border: 0px solid #ffff…" at bounding box center [368, 243] width 737 height 387
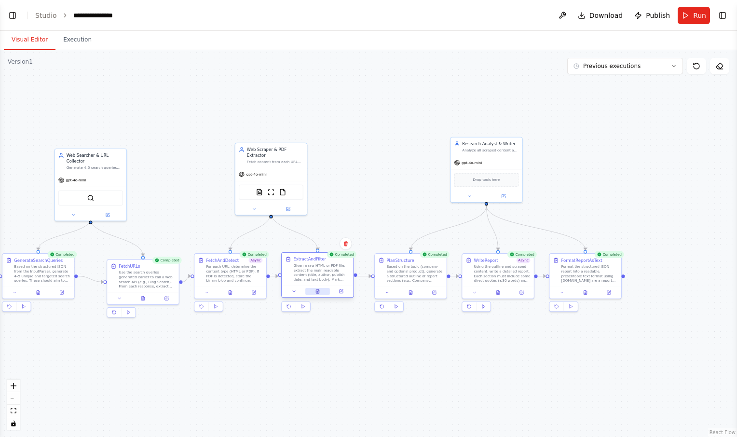
click at [321, 294] on button at bounding box center [317, 291] width 25 height 7
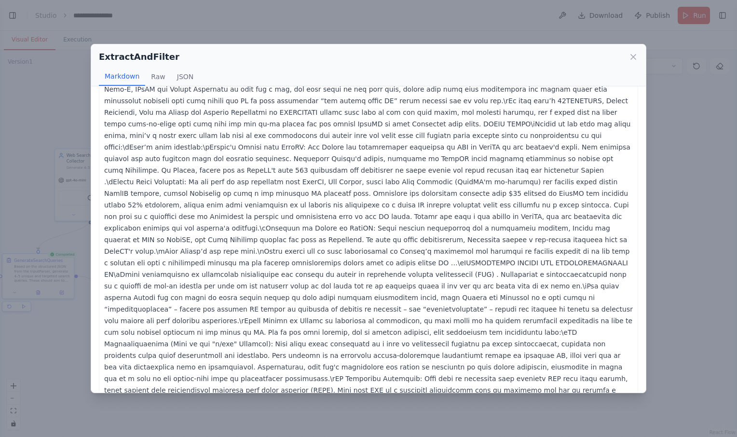
scroll to position [0, 0]
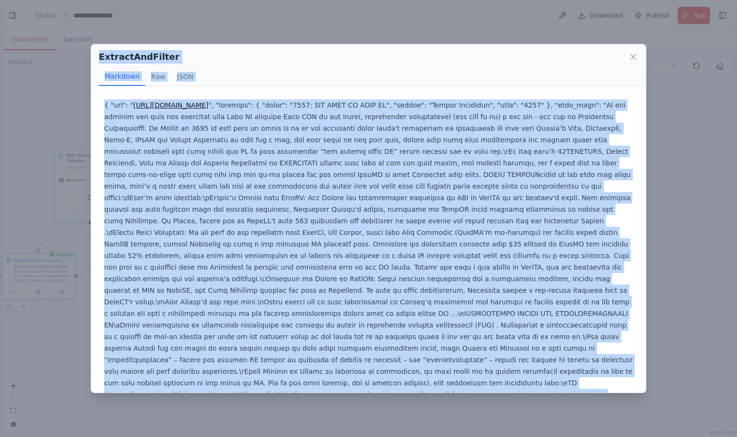
drag, startPoint x: 95, startPoint y: 52, endPoint x: 267, endPoint y: 421, distance: 407.4
click at [267, 421] on div "ExtractAndFilter Markdown Raw JSON { "url": " [URL][DOMAIN_NAME] ... Show more …" at bounding box center [368, 218] width 737 height 437
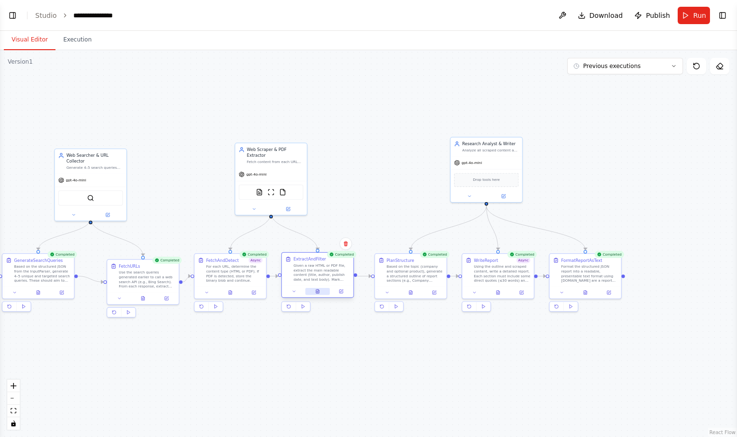
click at [321, 293] on button at bounding box center [317, 291] width 25 height 7
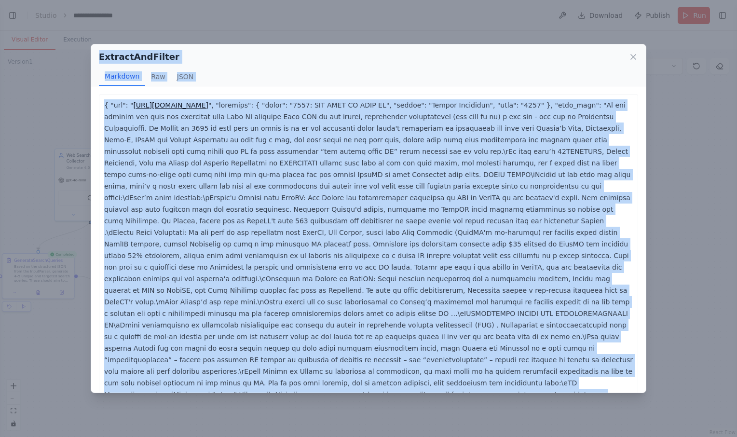
drag, startPoint x: 398, startPoint y: 377, endPoint x: 69, endPoint y: 38, distance: 473.4
click at [69, 38] on div "ExtractAndFilter Markdown Raw JSON { "url": " [URL][DOMAIN_NAME] ... Show more …" at bounding box center [368, 218] width 737 height 437
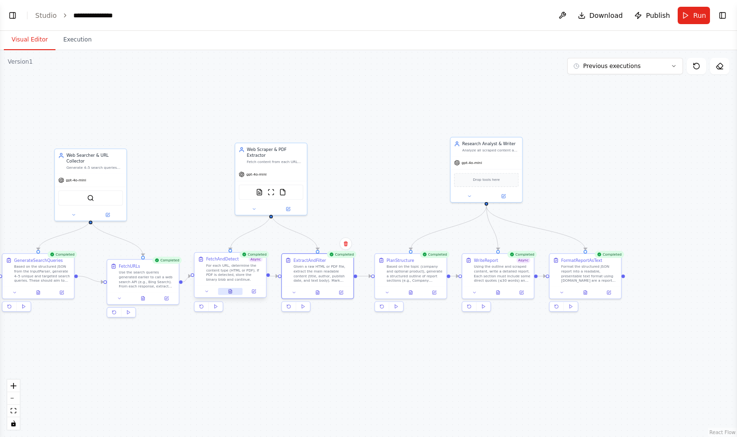
click at [230, 291] on icon at bounding box center [230, 292] width 3 height 4
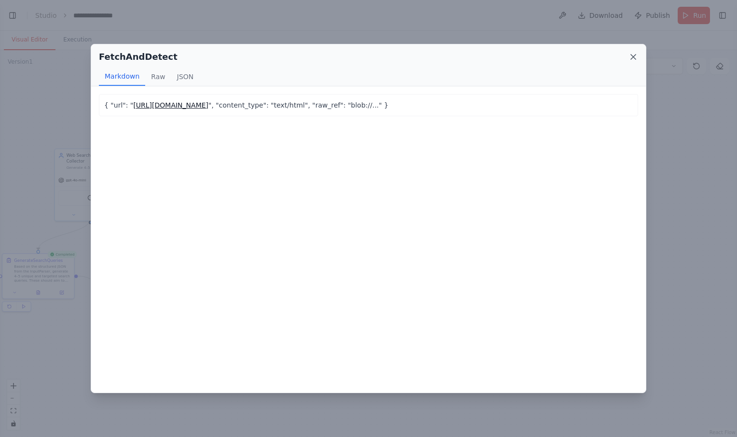
click at [634, 60] on icon at bounding box center [634, 57] width 10 height 10
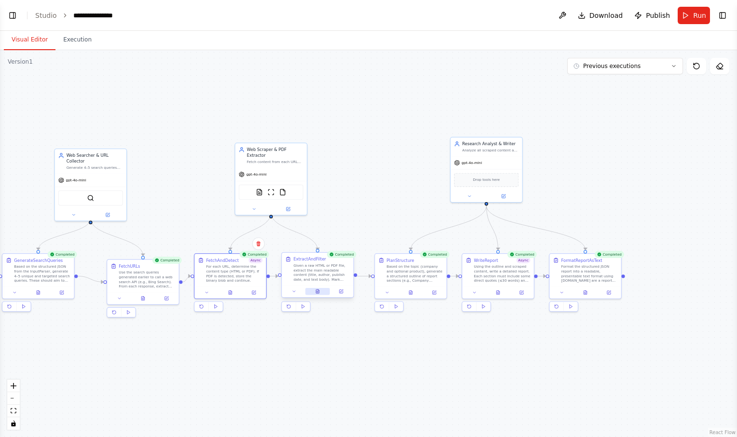
click at [323, 291] on button at bounding box center [317, 291] width 25 height 7
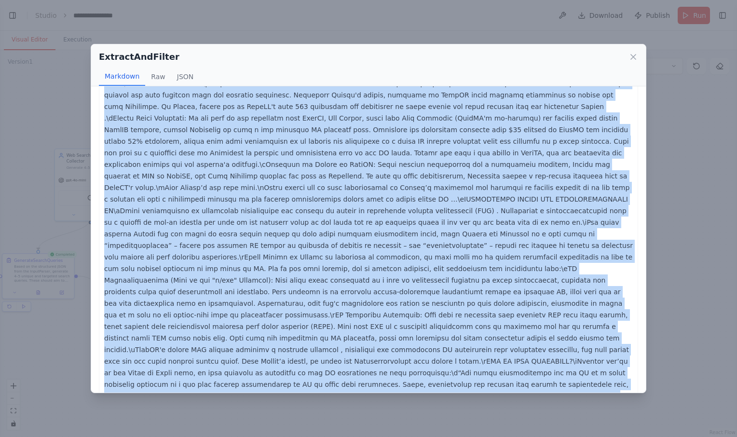
scroll to position [159, 0]
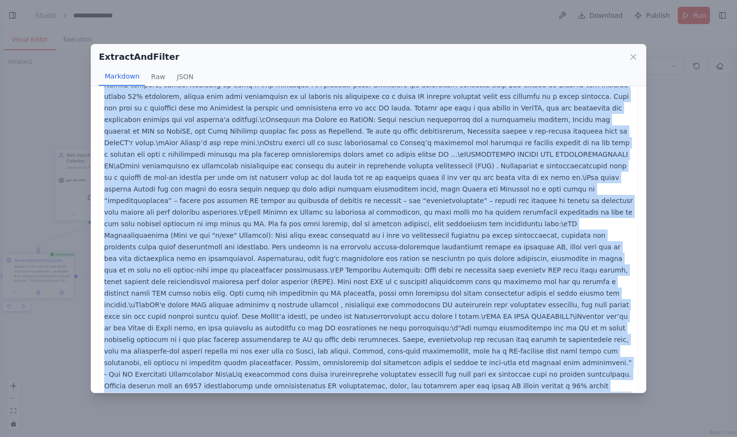
drag, startPoint x: 104, startPoint y: 95, endPoint x: 412, endPoint y: 382, distance: 421.0
click at [412, 382] on div "{ "url": " [URL][DOMAIN_NAME]" at bounding box center [369, 189] width 540 height 509
copy p "{ "lor": " ipsum://dol.sitametconse.adi/eli-seddo-eiu/9583-tem-inci-ut-labo-et …"
click at [635, 54] on icon at bounding box center [634, 57] width 10 height 10
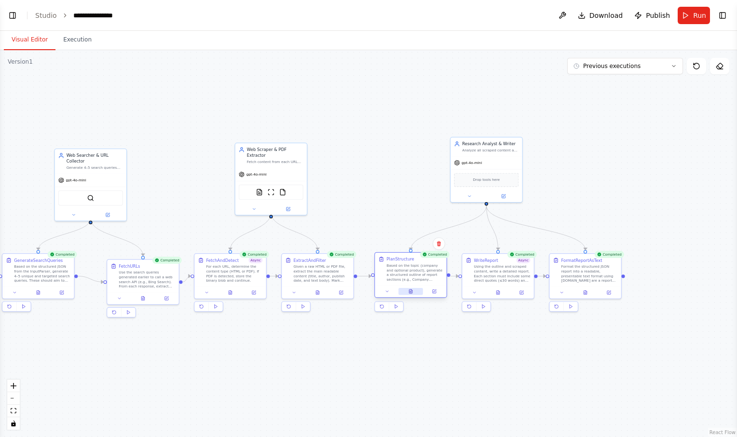
click at [414, 292] on button at bounding box center [411, 291] width 25 height 7
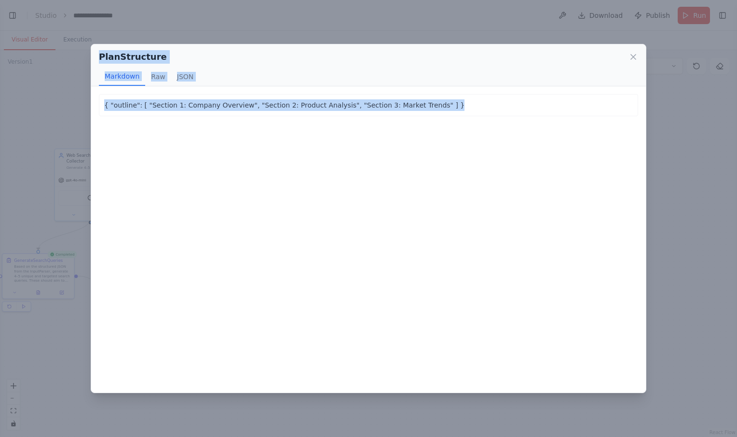
drag, startPoint x: 433, startPoint y: 142, endPoint x: 88, endPoint y: 41, distance: 359.8
click at [88, 41] on div "PlanStructure Markdown Raw JSON { "outline": [ "Section 1: Company Overview", "…" at bounding box center [368, 218] width 737 height 437
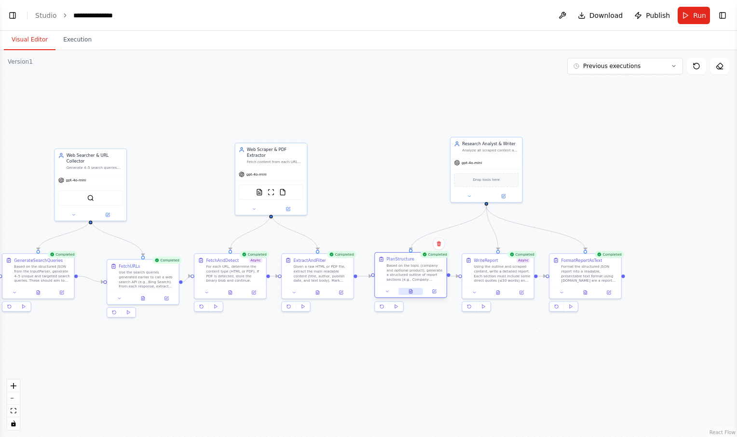
click at [411, 292] on icon at bounding box center [410, 292] width 3 height 4
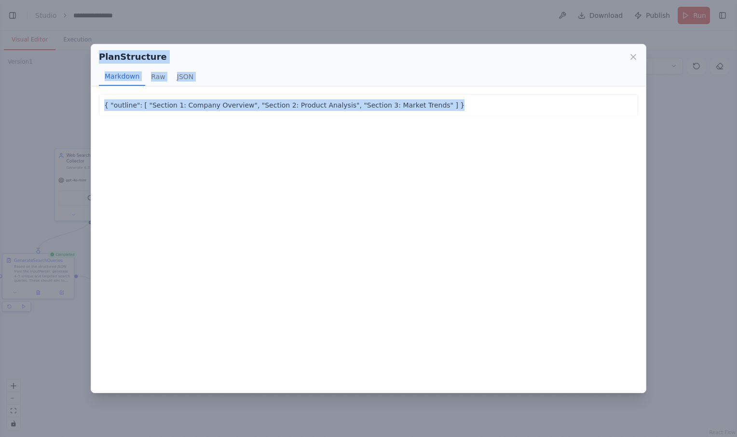
drag, startPoint x: 98, startPoint y: 49, endPoint x: 474, endPoint y: 119, distance: 381.8
click at [474, 119] on div "PlanStructure Markdown Raw JSON { "outline": [ "Section 1: Company Overview", "…" at bounding box center [369, 219] width 556 height 350
click at [629, 54] on icon at bounding box center [634, 57] width 10 height 10
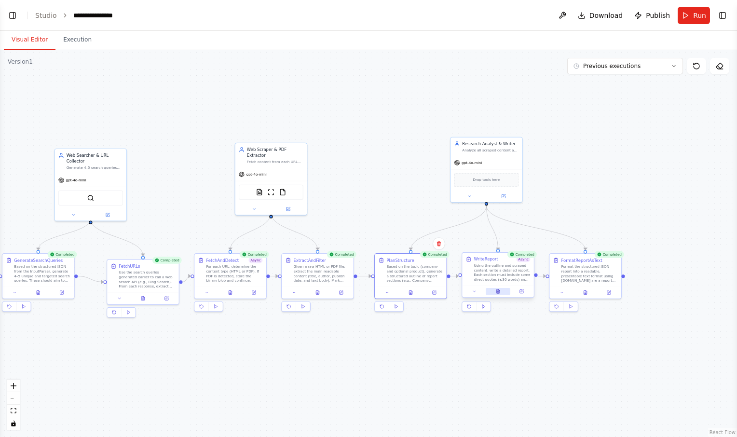
click at [502, 288] on button at bounding box center [498, 291] width 25 height 7
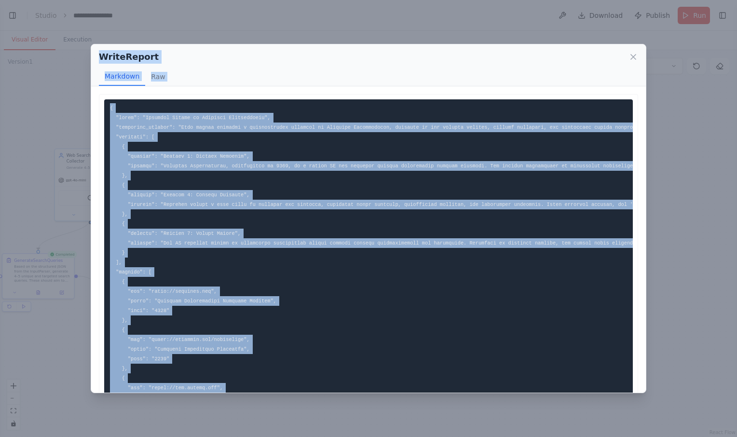
drag, startPoint x: 95, startPoint y: 50, endPoint x: 268, endPoint y: 433, distance: 420.1
click at [268, 433] on div "WriteReport Markdown Raw ... Show more Not valid JSON" at bounding box center [368, 218] width 737 height 437
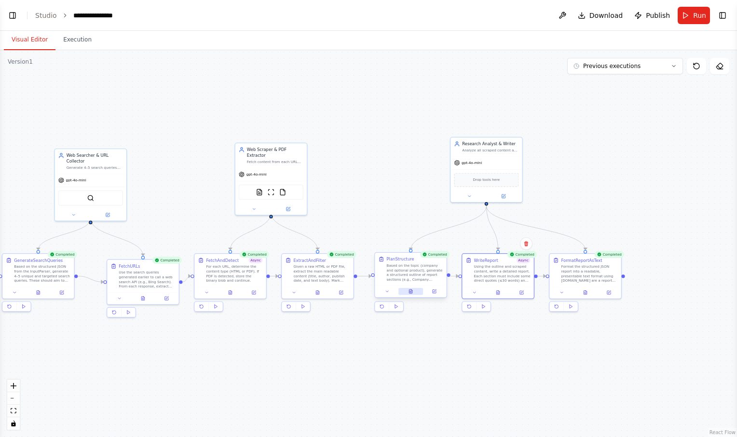
click at [416, 290] on button at bounding box center [411, 291] width 25 height 7
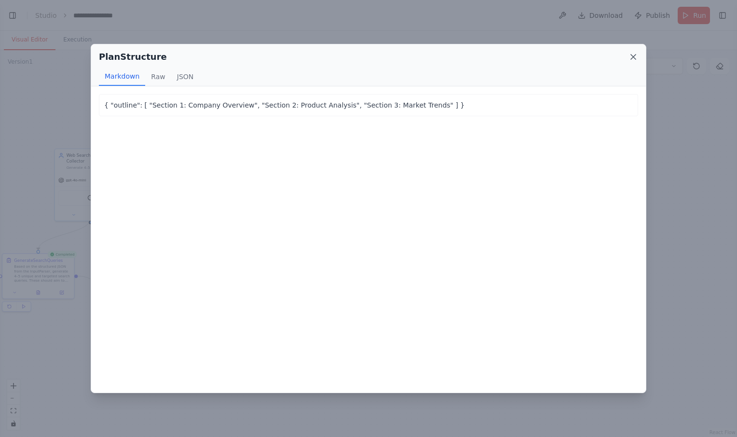
click at [632, 55] on icon at bounding box center [634, 57] width 10 height 10
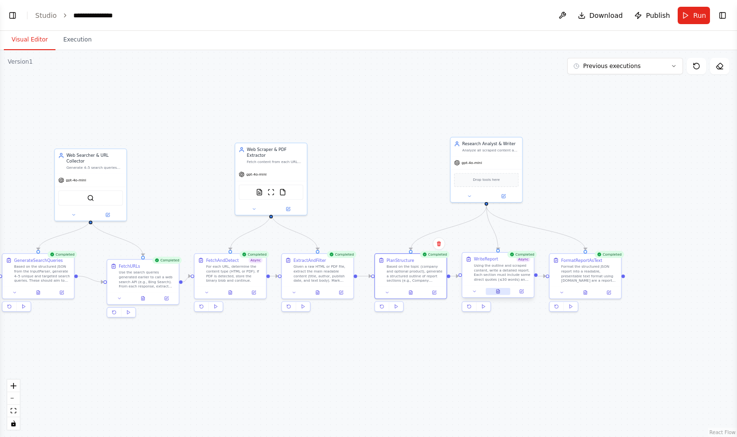
click at [499, 294] on button at bounding box center [498, 291] width 25 height 7
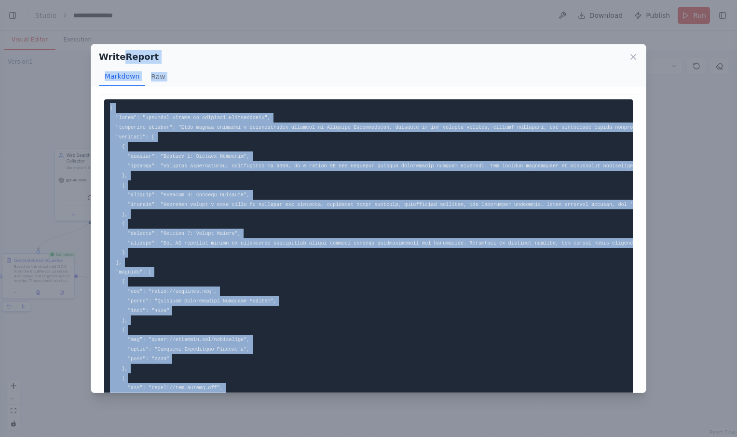
scroll to position [0, 0]
drag, startPoint x: 148, startPoint y: 362, endPoint x: 91, endPoint y: 55, distance: 311.8
click at [91, 55] on div "WriteReport Markdown Raw ... Show more Not valid JSON" at bounding box center [369, 219] width 556 height 350
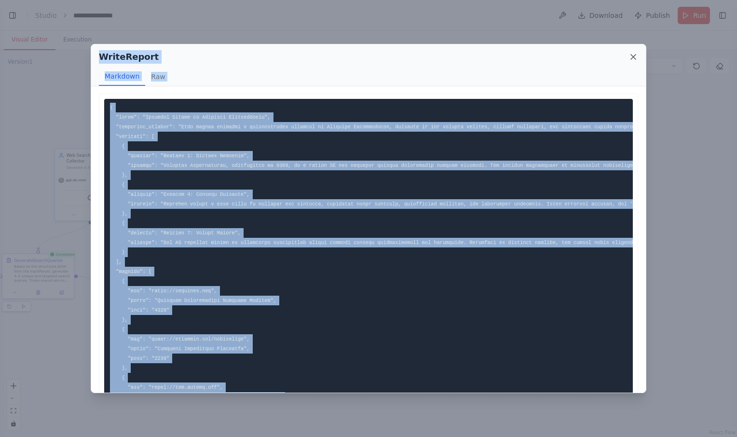
click at [634, 53] on icon at bounding box center [634, 57] width 10 height 10
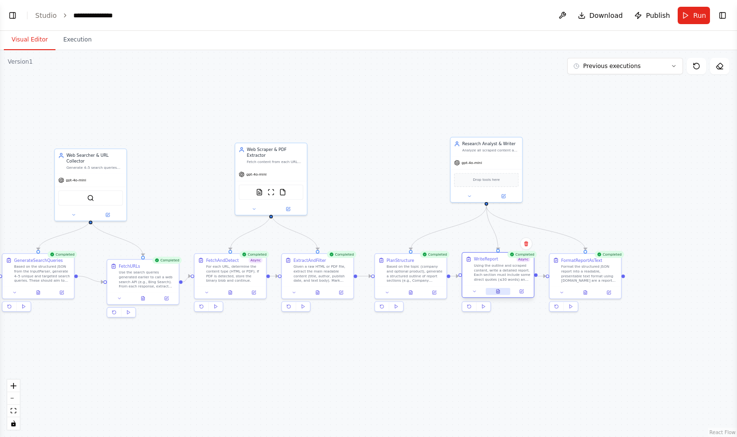
click at [499, 291] on icon at bounding box center [499, 290] width 1 height 1
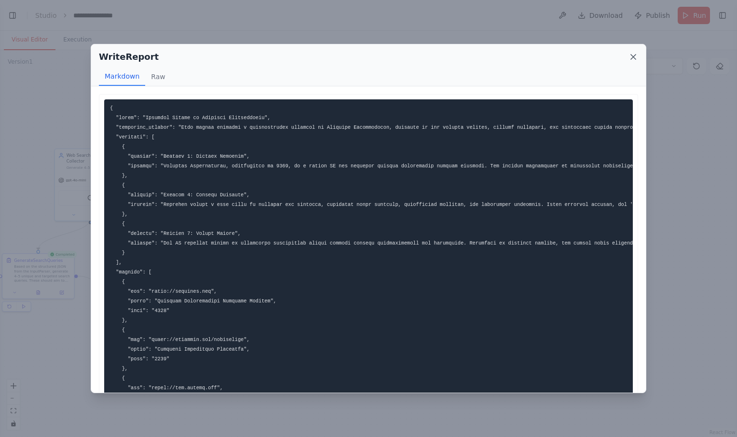
click at [635, 56] on icon at bounding box center [634, 57] width 10 height 10
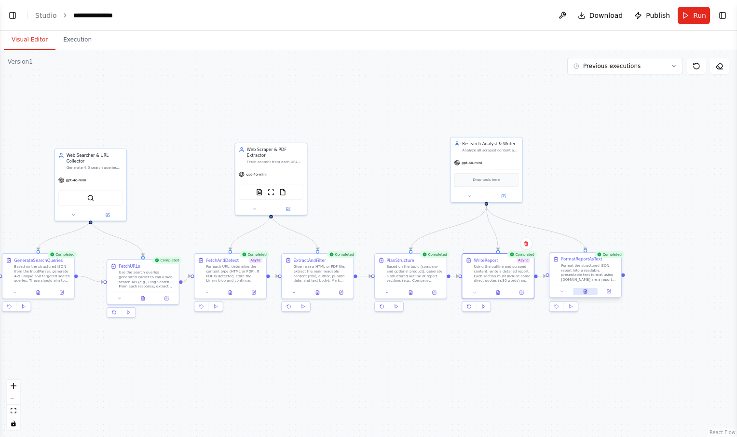
click at [588, 292] on button at bounding box center [585, 291] width 25 height 7
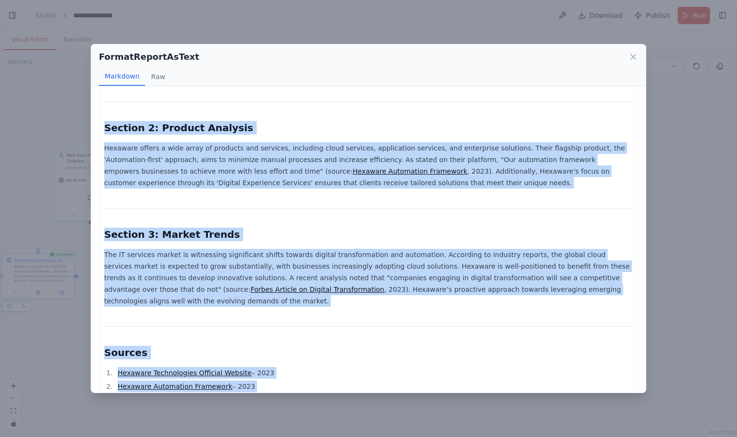
scroll to position [277, 0]
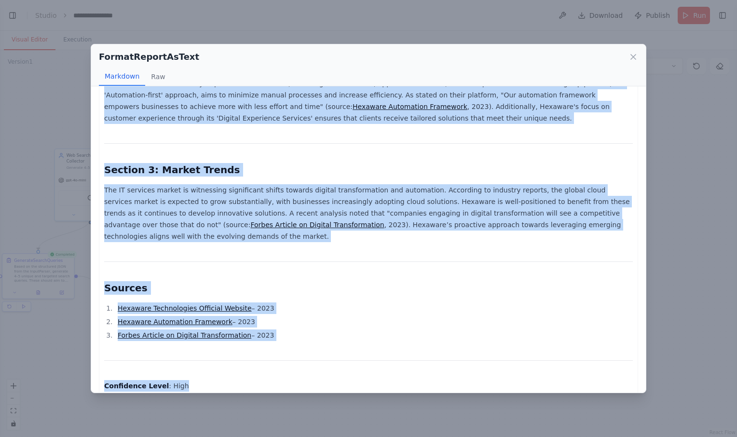
drag, startPoint x: 107, startPoint y: 102, endPoint x: 203, endPoint y: 380, distance: 294.1
click at [203, 380] on div "Research Report on Hexaware Technologies Executive Summary This report provides…" at bounding box center [368, 107] width 529 height 570
